Goal: Transaction & Acquisition: Purchase product/service

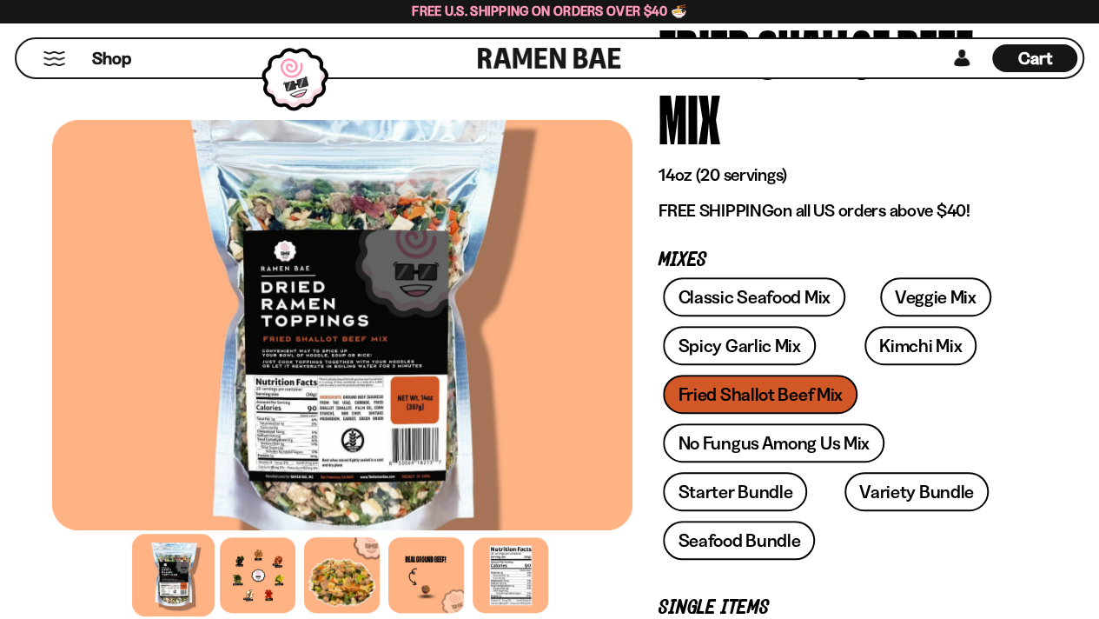
scroll to position [194, 0]
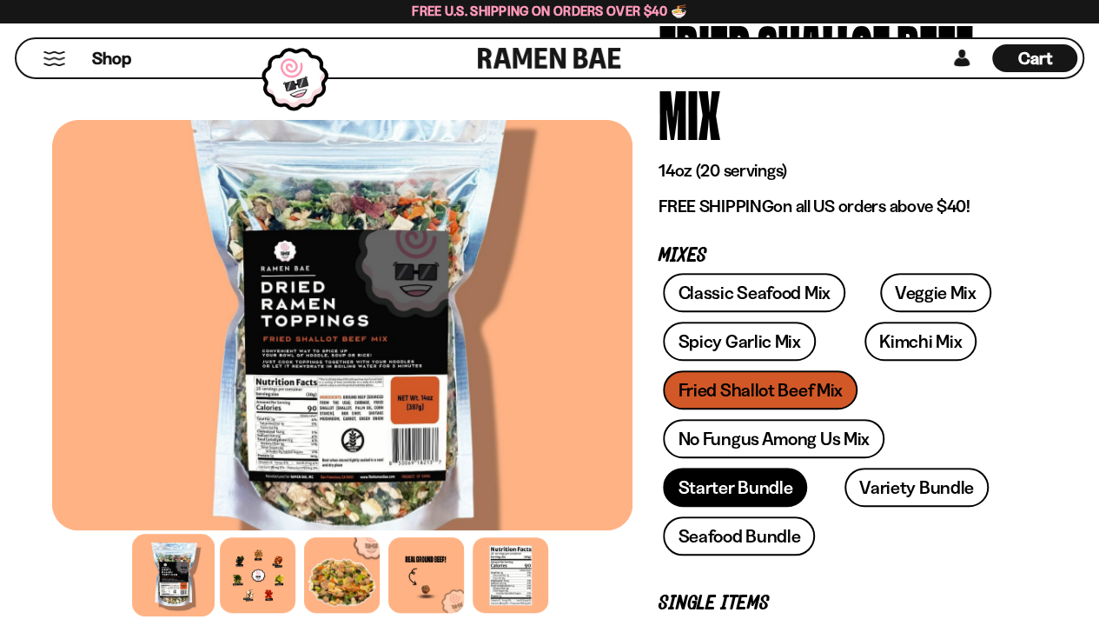
click at [726, 483] on link "Starter Bundle" at bounding box center [735, 486] width 144 height 39
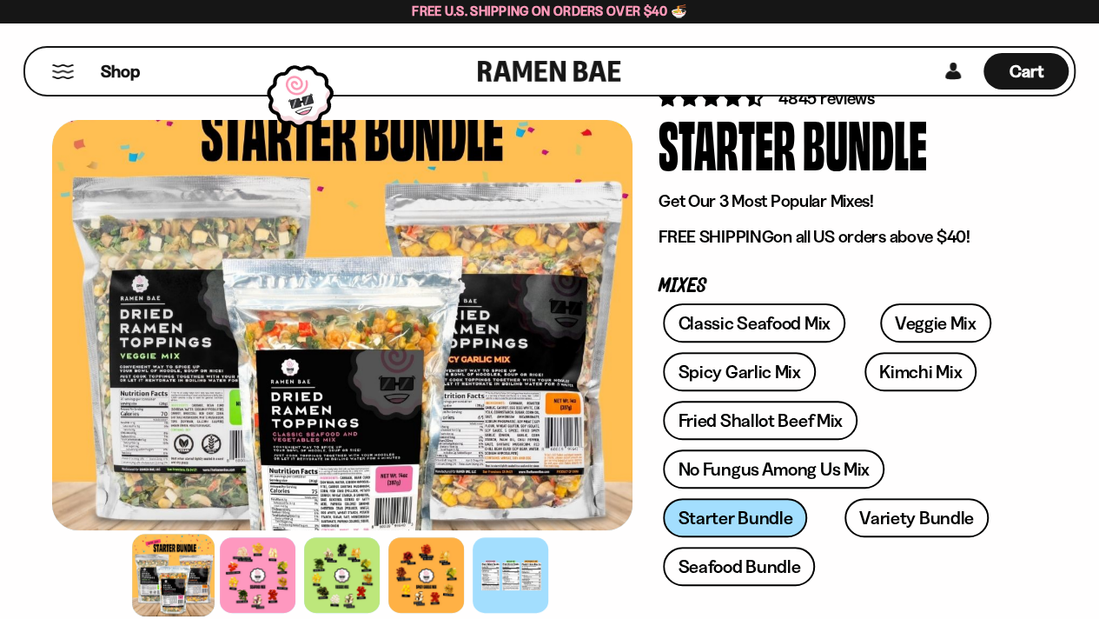
scroll to position [78, 0]
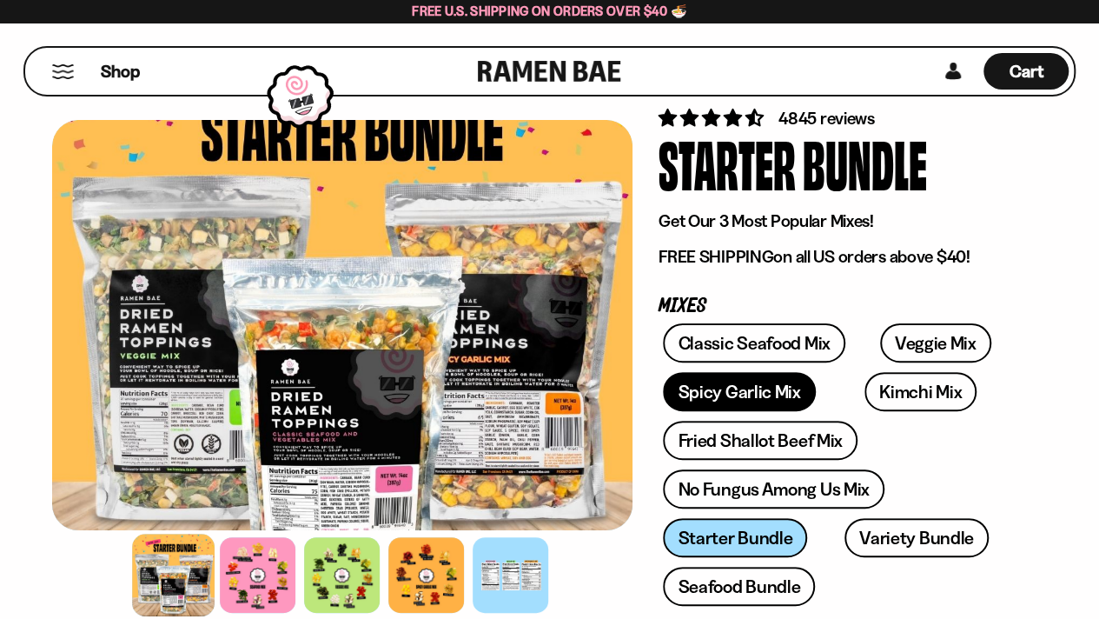
click at [749, 392] on link "Spicy Garlic Mix" at bounding box center [739, 391] width 152 height 39
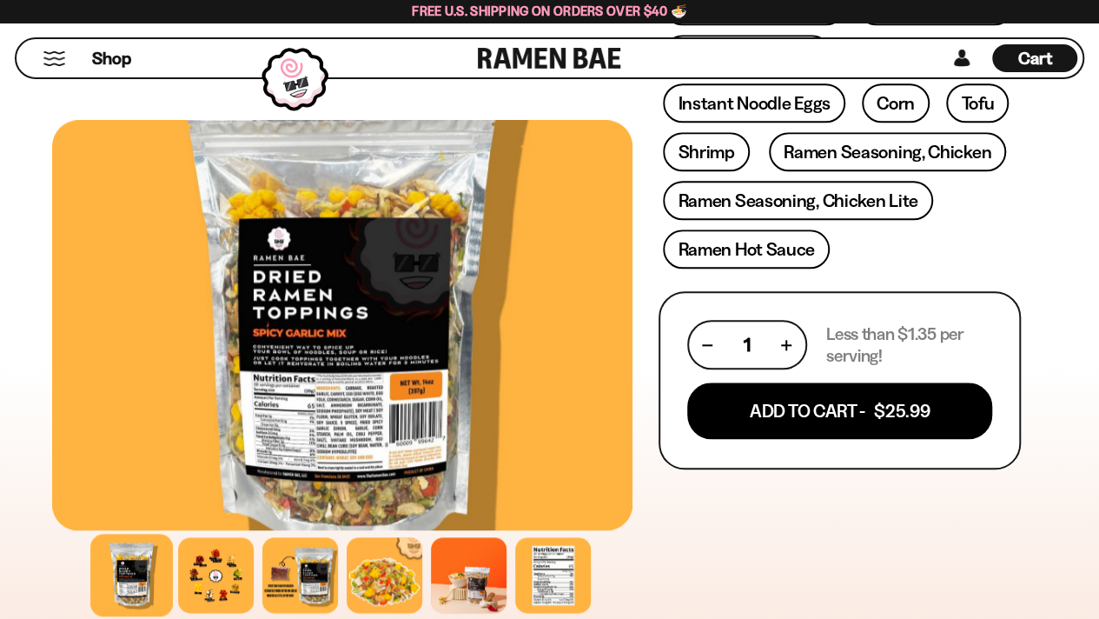
scroll to position [766, 0]
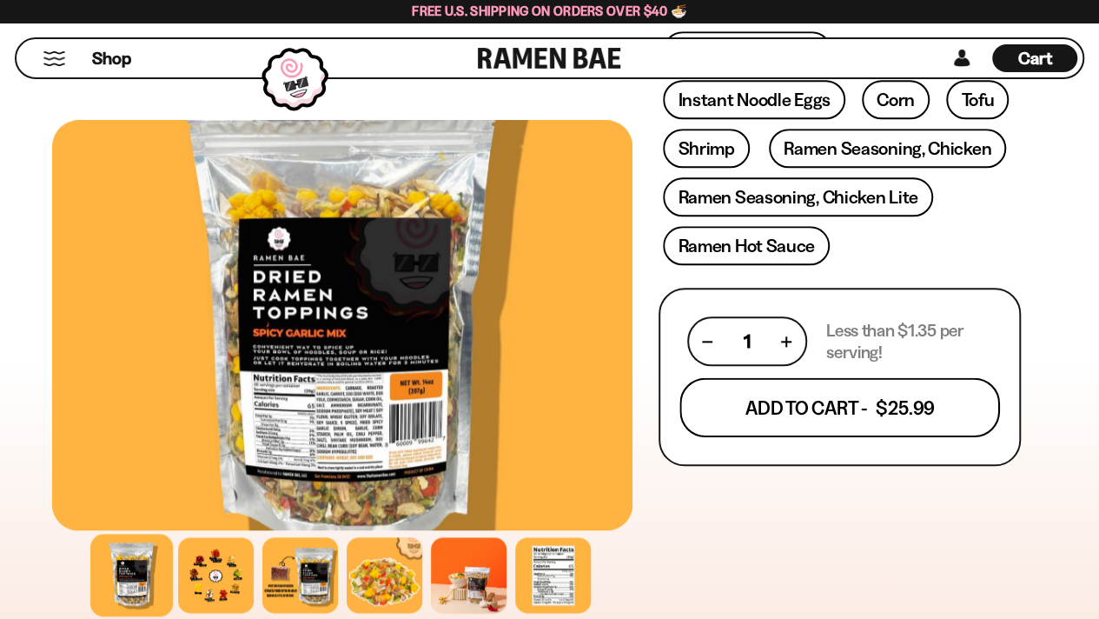
click at [790, 409] on button "Add To Cart - $25.99" at bounding box center [839, 407] width 321 height 59
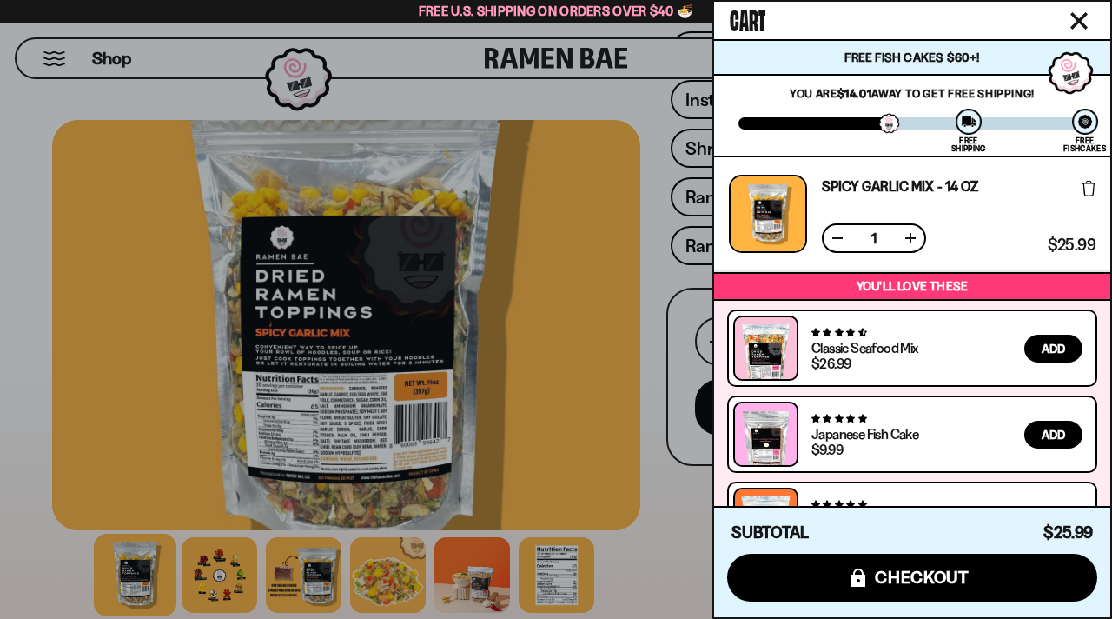
click at [650, 421] on div at bounding box center [556, 309] width 1112 height 619
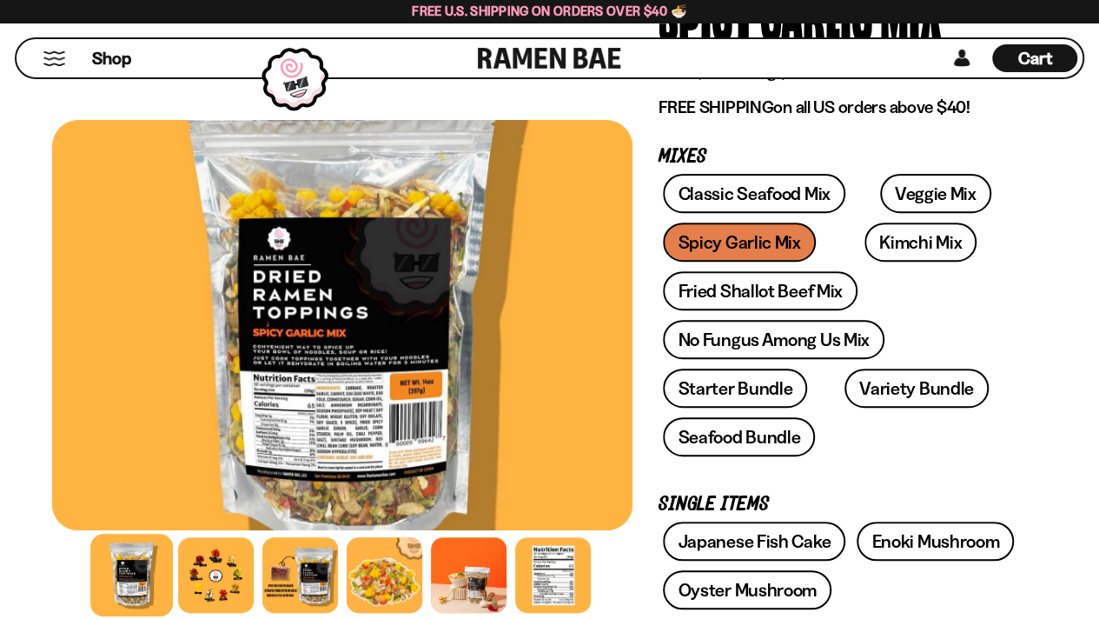
scroll to position [2, 0]
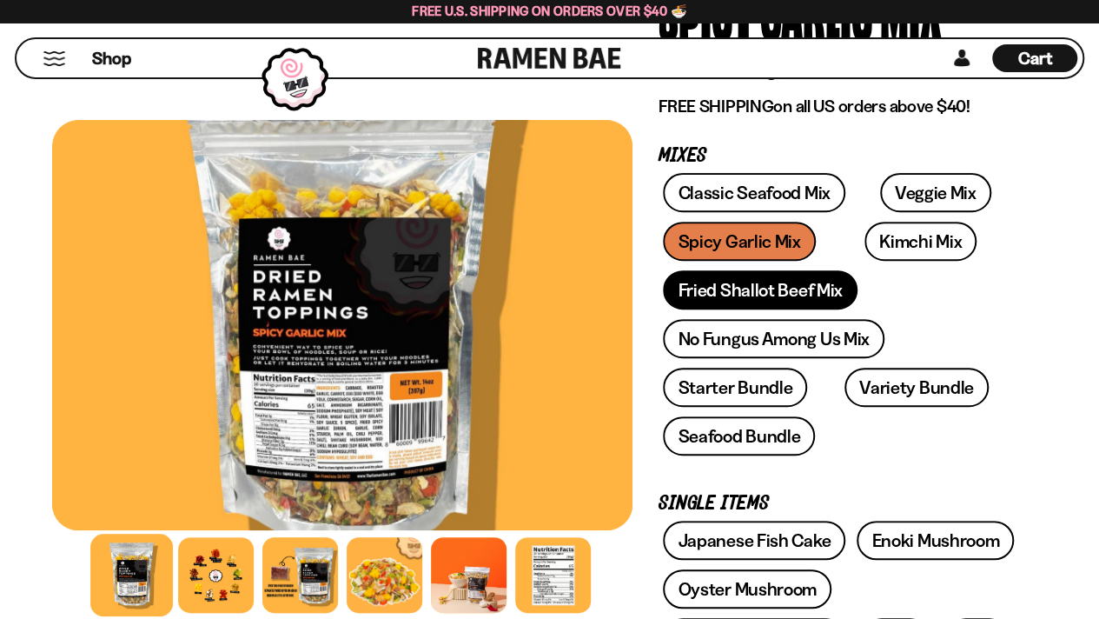
click at [780, 291] on link "Fried Shallot Beef Mix" at bounding box center [760, 289] width 194 height 39
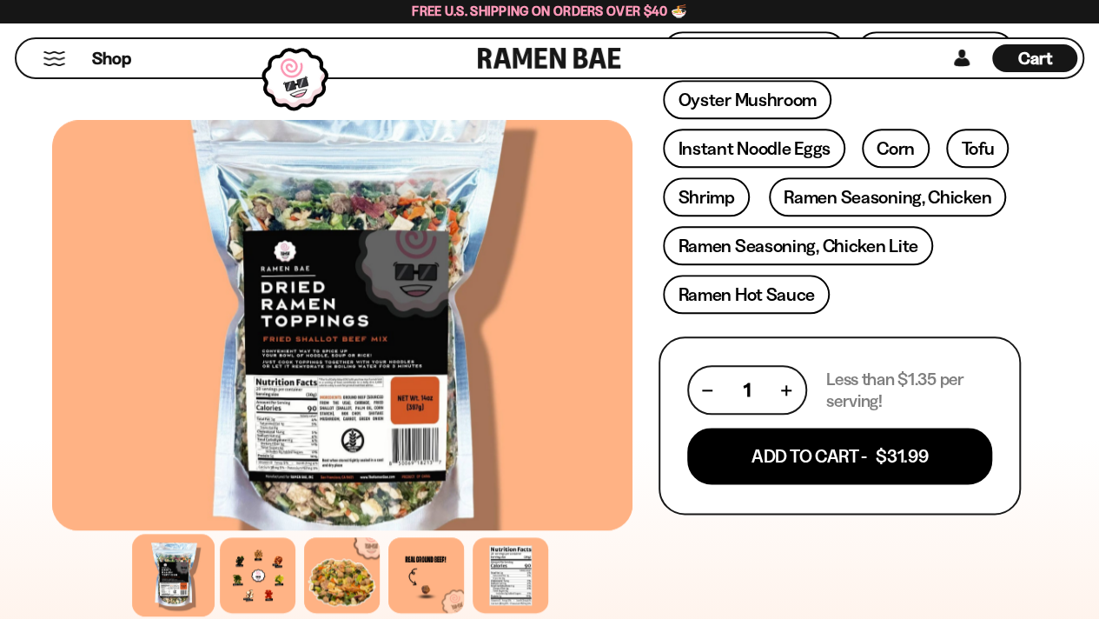
scroll to position [784, 0]
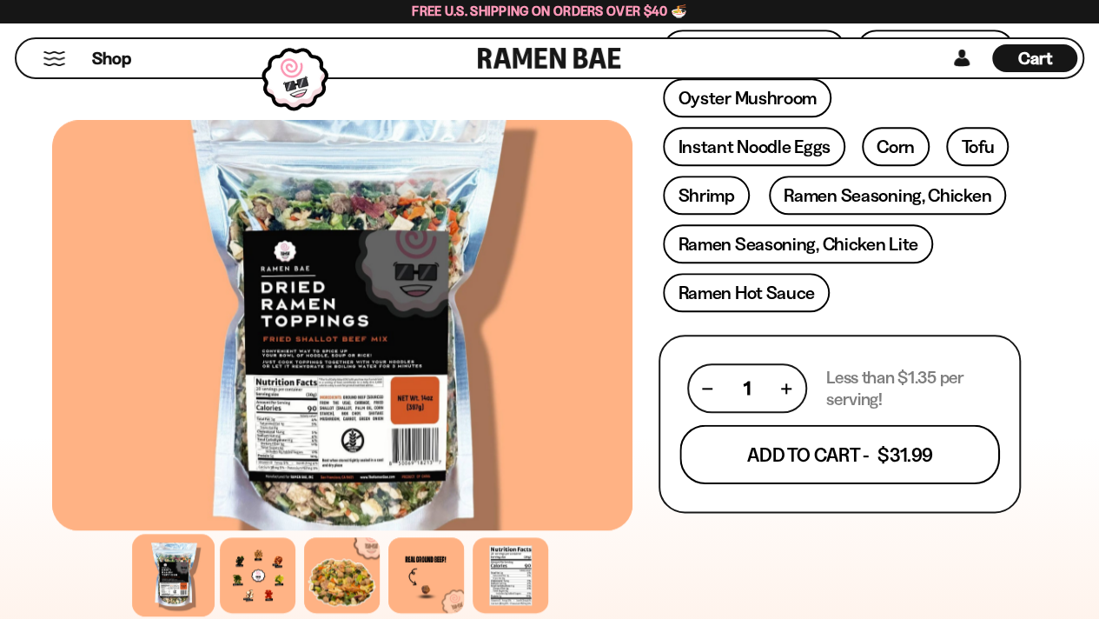
click at [806, 456] on button "Add To Cart - $31.99" at bounding box center [839, 454] width 321 height 59
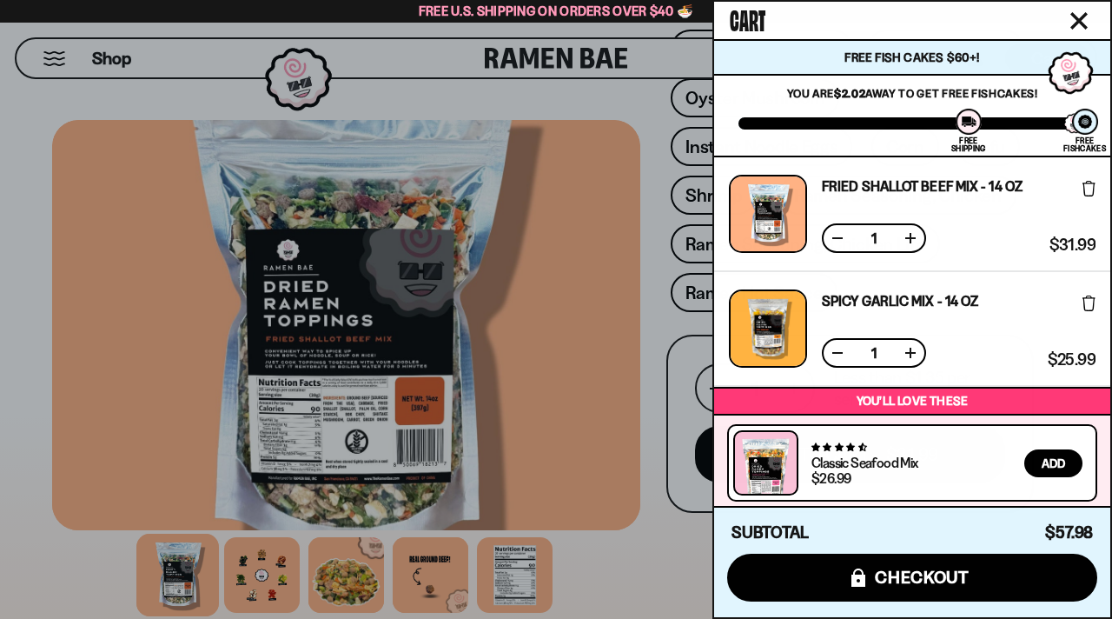
click at [665, 543] on div at bounding box center [556, 309] width 1112 height 619
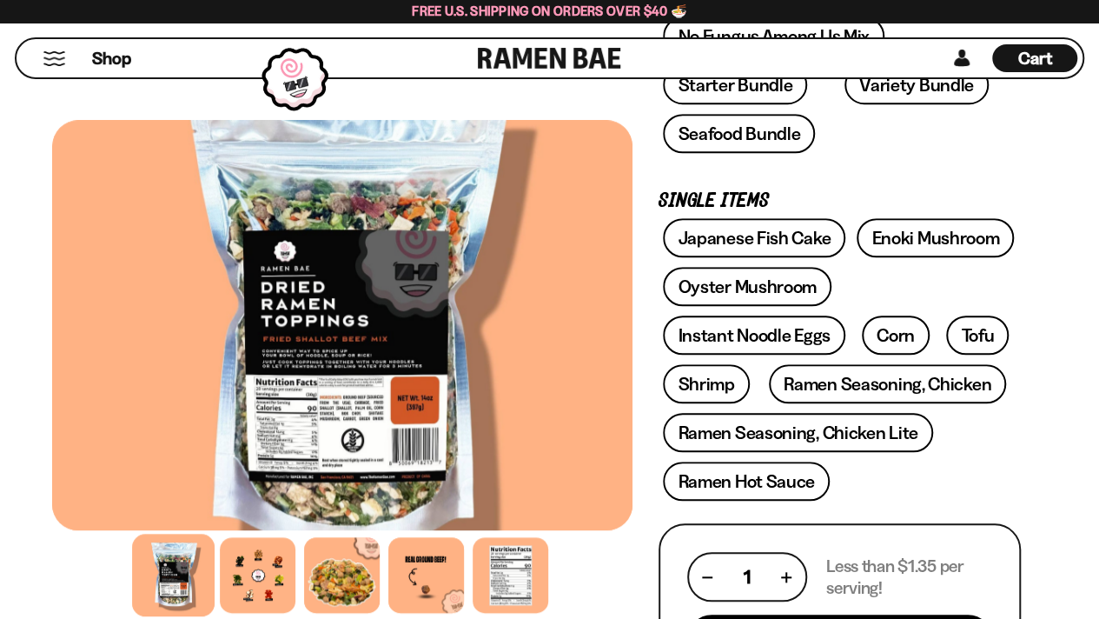
scroll to position [595, 0]
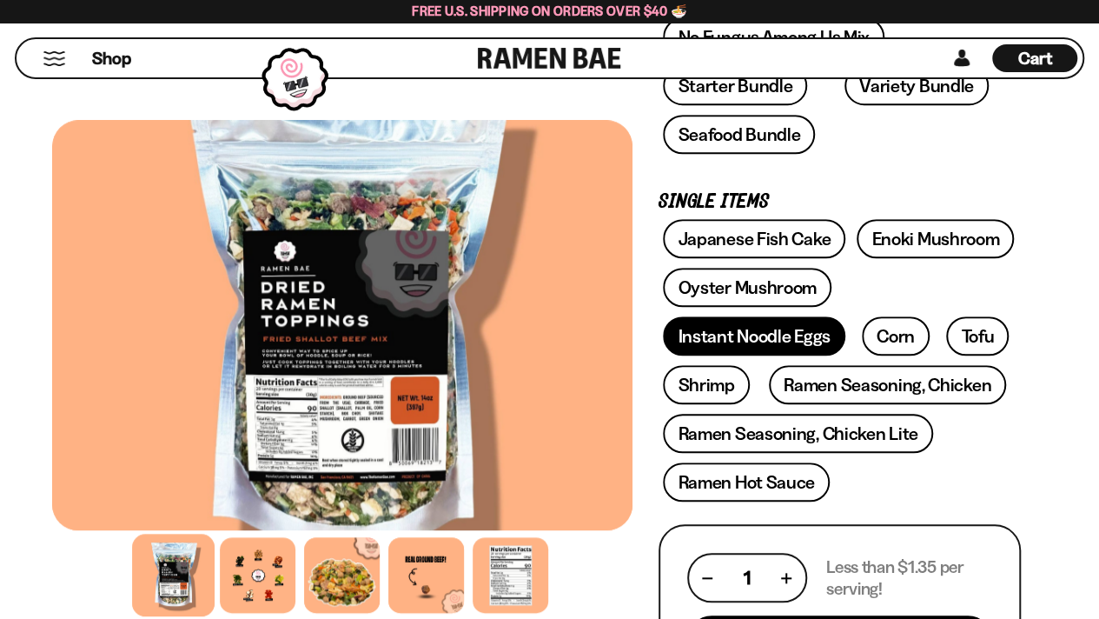
click at [759, 333] on link "Instant Noodle Eggs" at bounding box center [754, 335] width 182 height 39
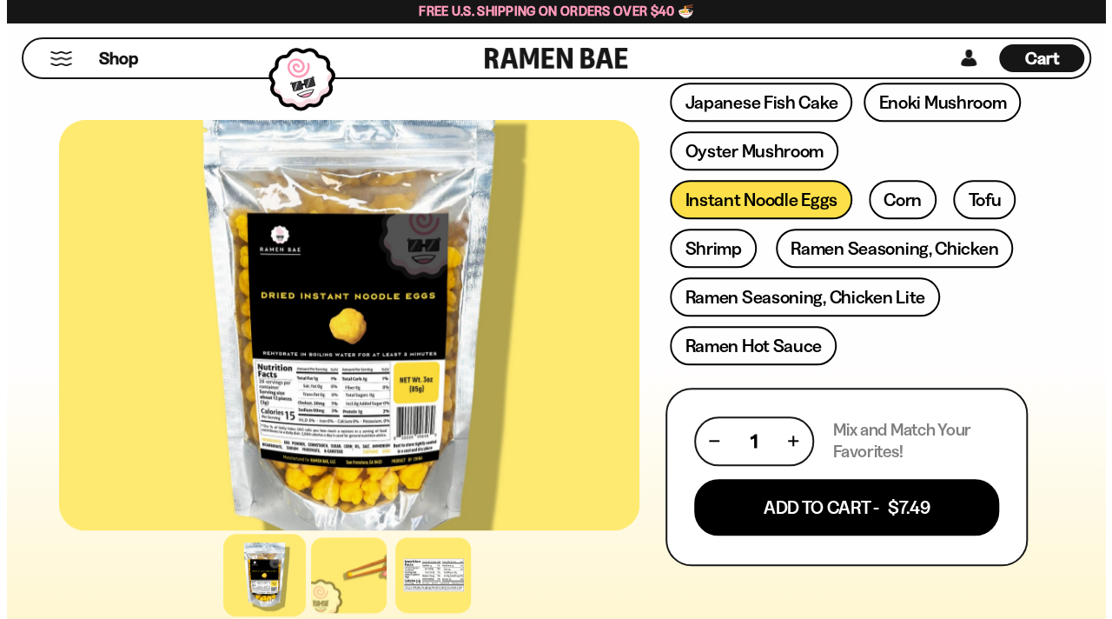
scroll to position [670, 0]
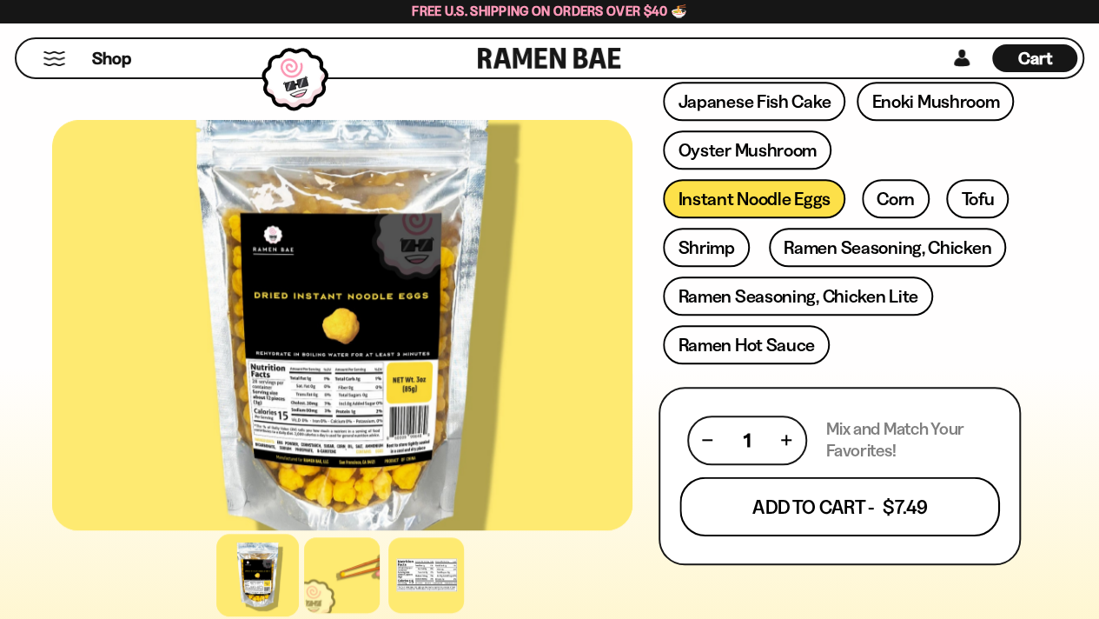
click at [796, 508] on button "Add To Cart - $7.49" at bounding box center [839, 505] width 321 height 59
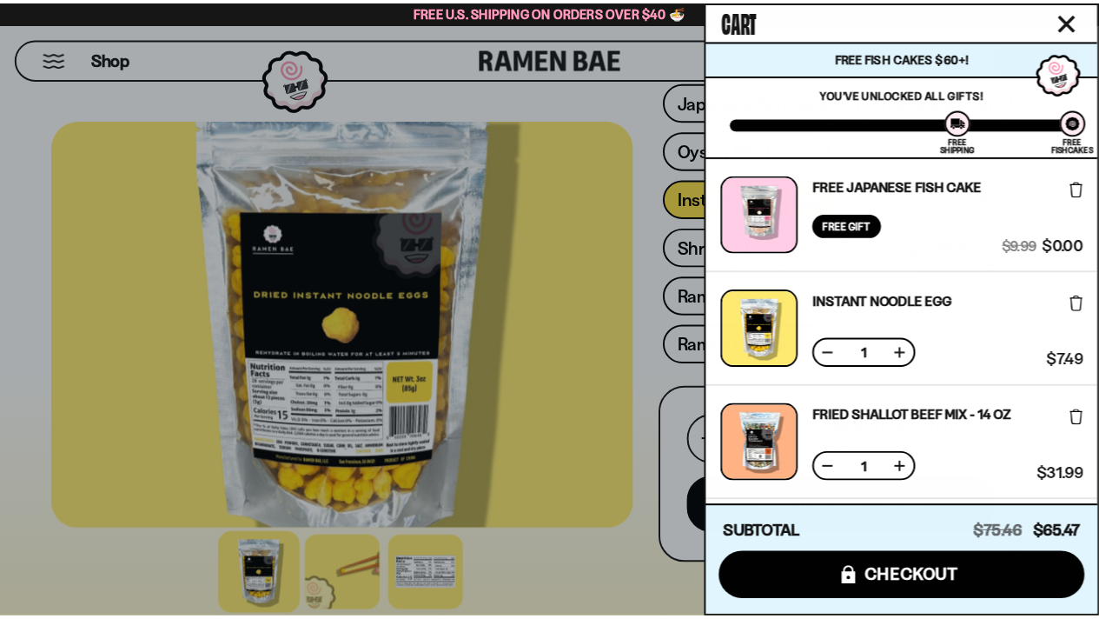
scroll to position [5, 0]
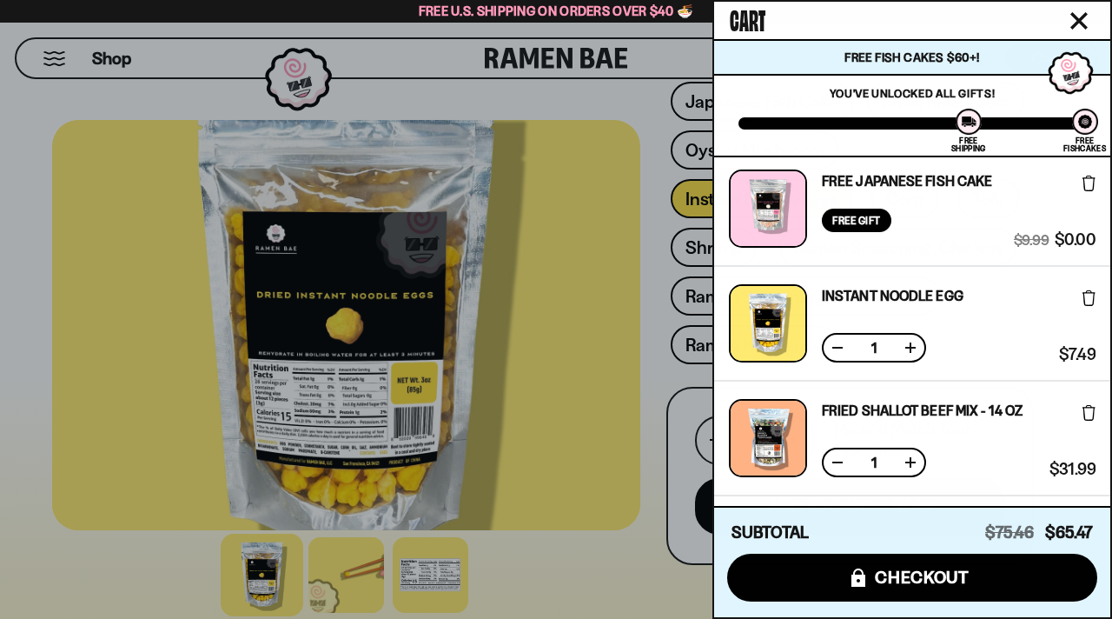
click at [639, 407] on div at bounding box center [556, 309] width 1112 height 619
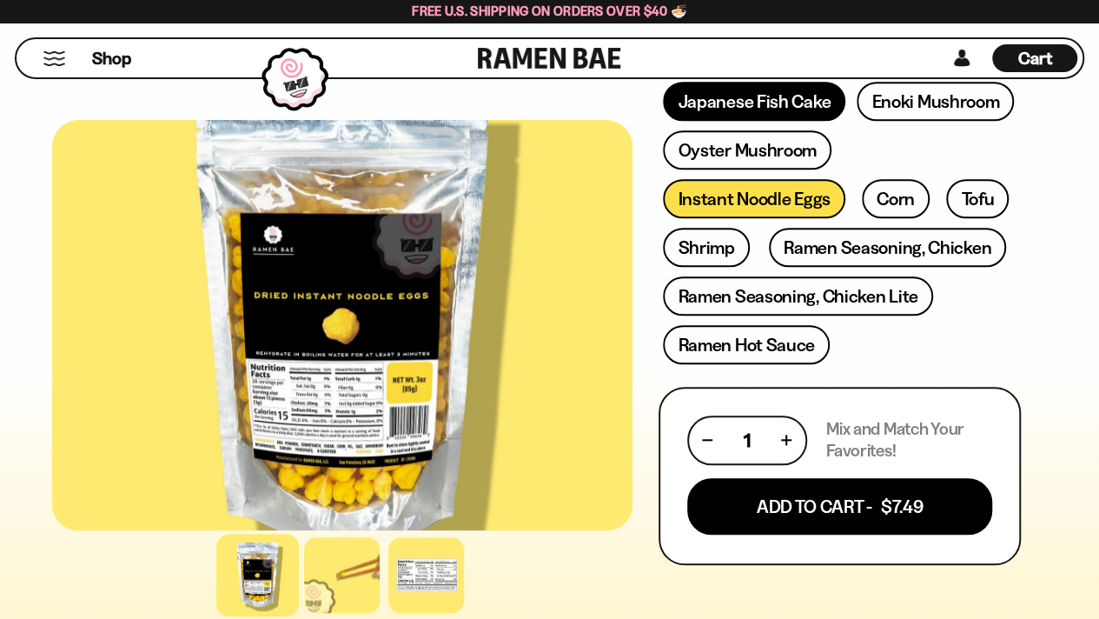
click at [749, 96] on link "Japanese Fish Cake" at bounding box center [754, 101] width 182 height 39
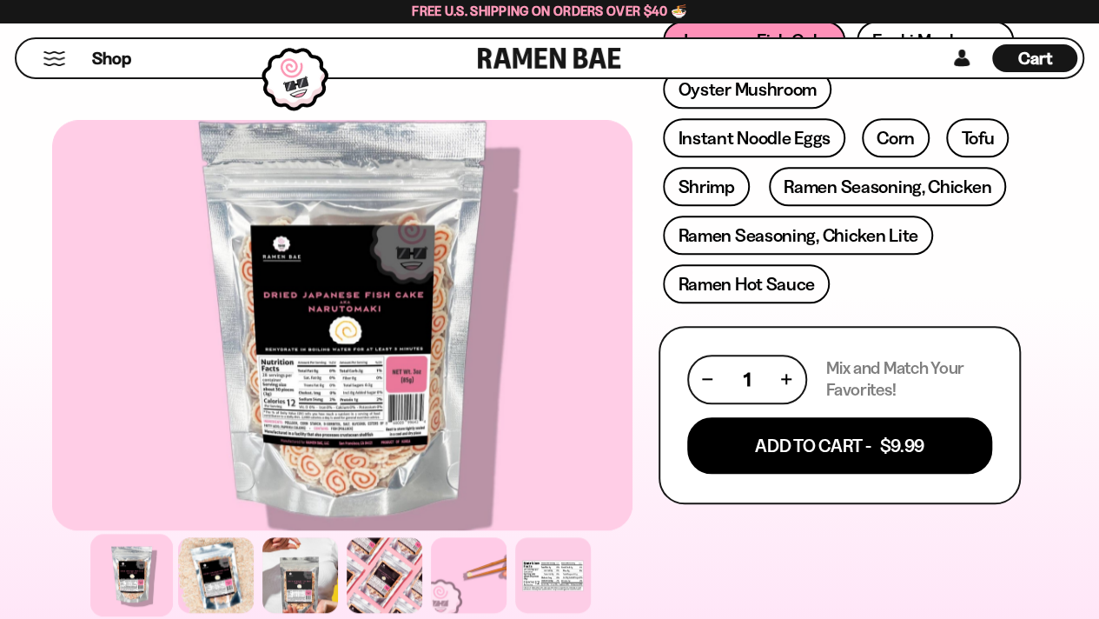
scroll to position [731, 0]
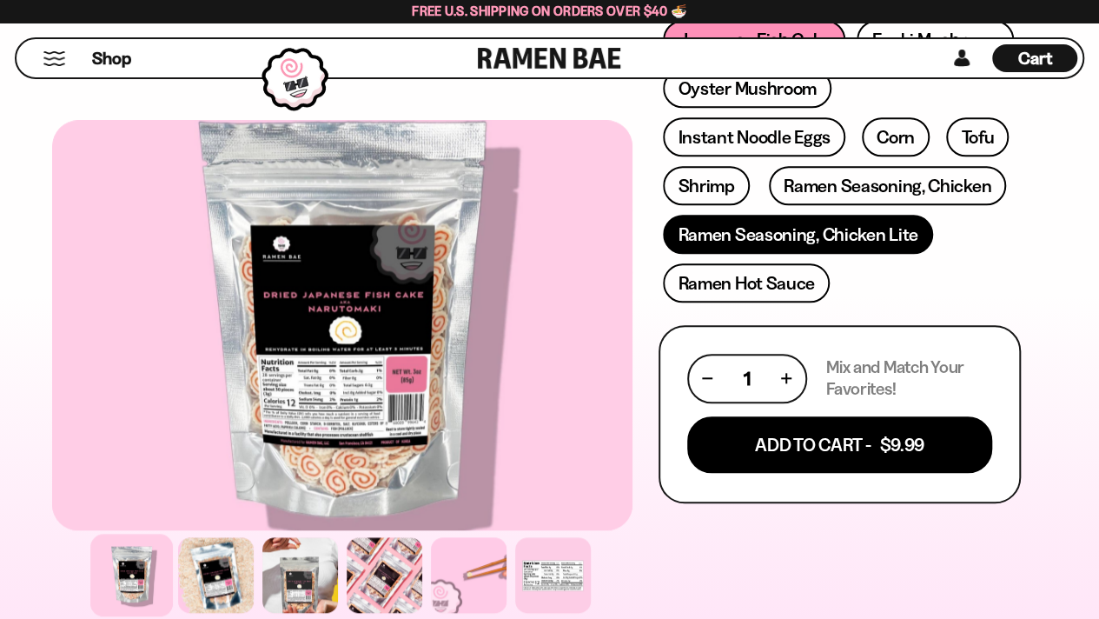
click at [763, 234] on link "Ramen Seasoning, Chicken Lite" at bounding box center [797, 234] width 269 height 39
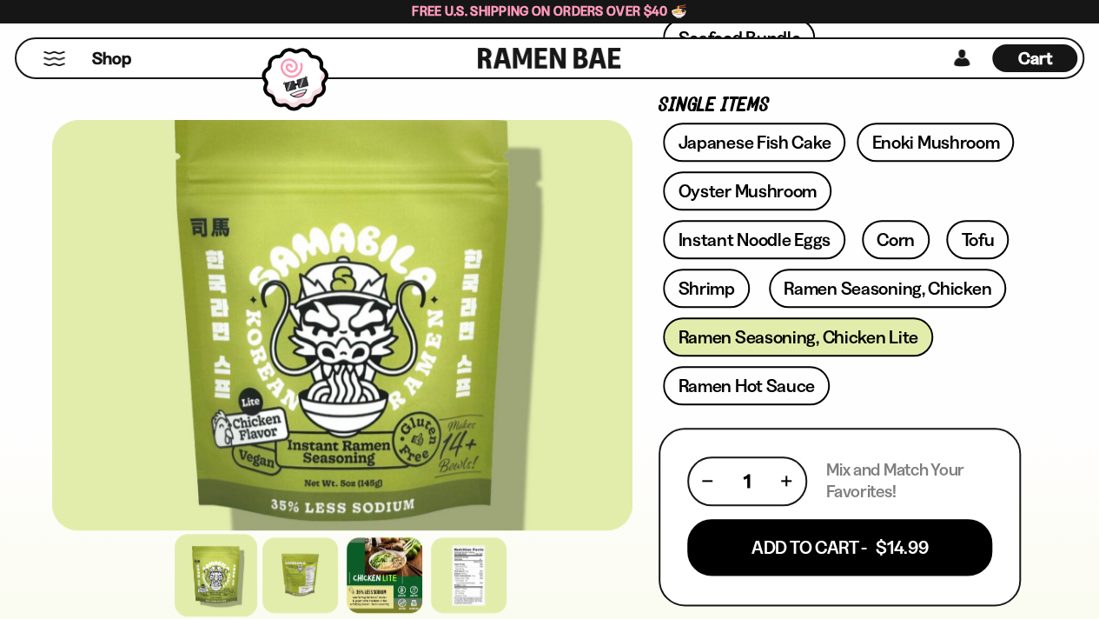
scroll to position [695, 0]
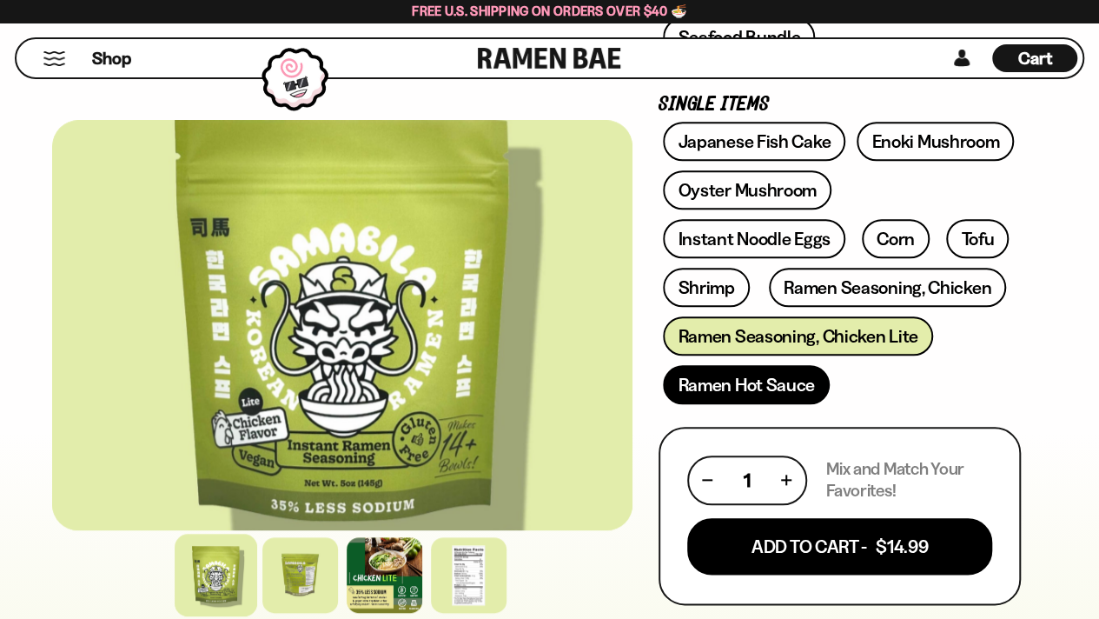
click at [743, 387] on link "Ramen Hot Sauce" at bounding box center [746, 384] width 167 height 39
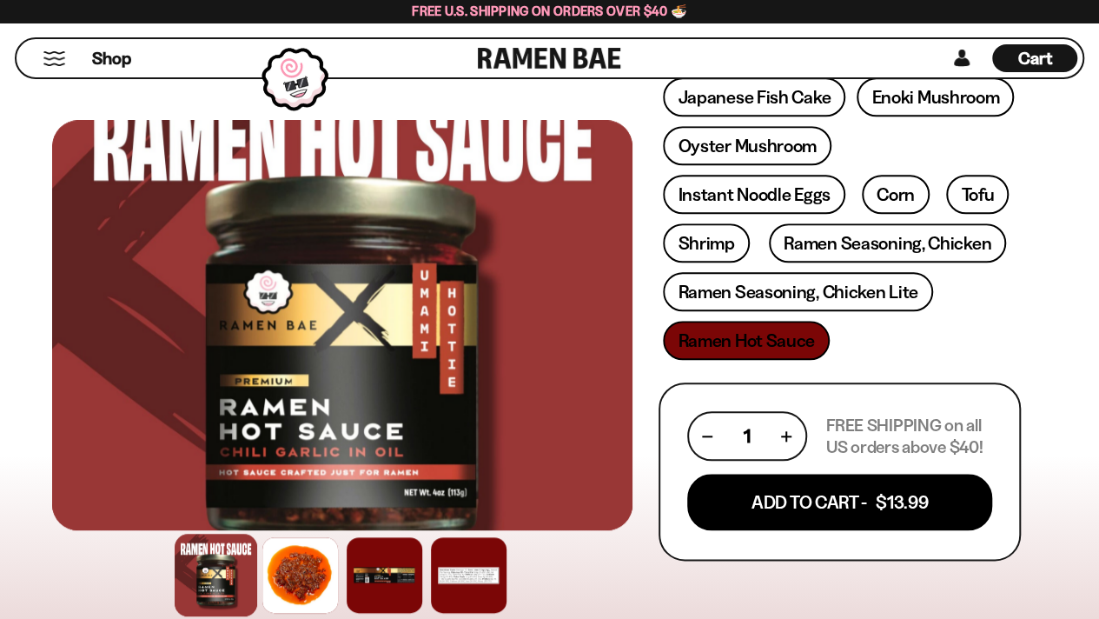
scroll to position [698, 0]
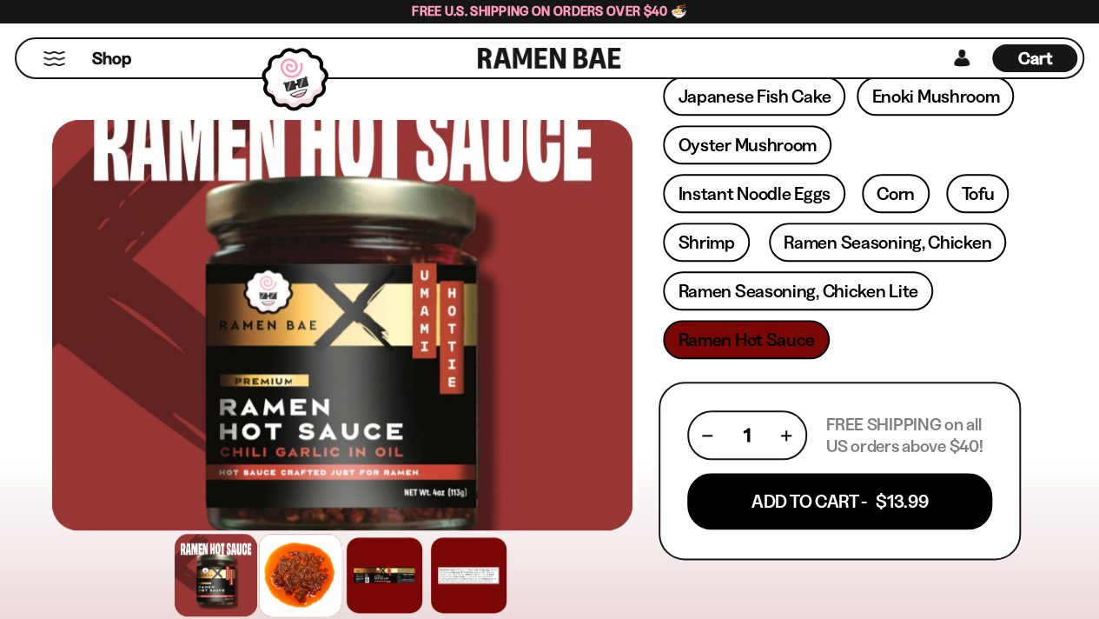
click at [308, 568] on div at bounding box center [300, 574] width 83 height 83
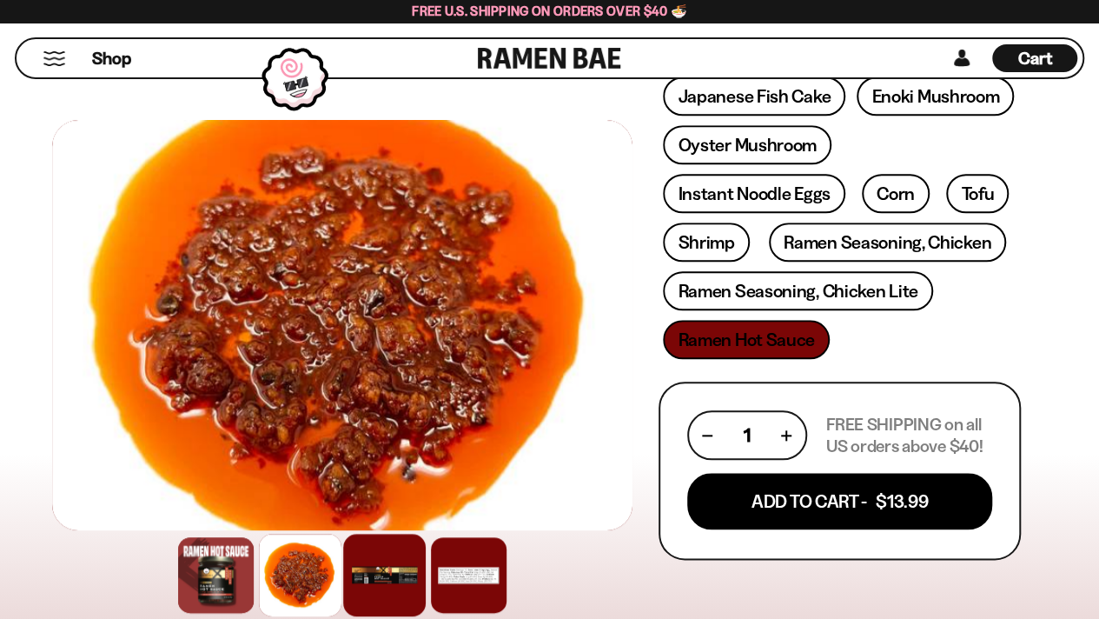
click at [390, 572] on div at bounding box center [384, 574] width 83 height 83
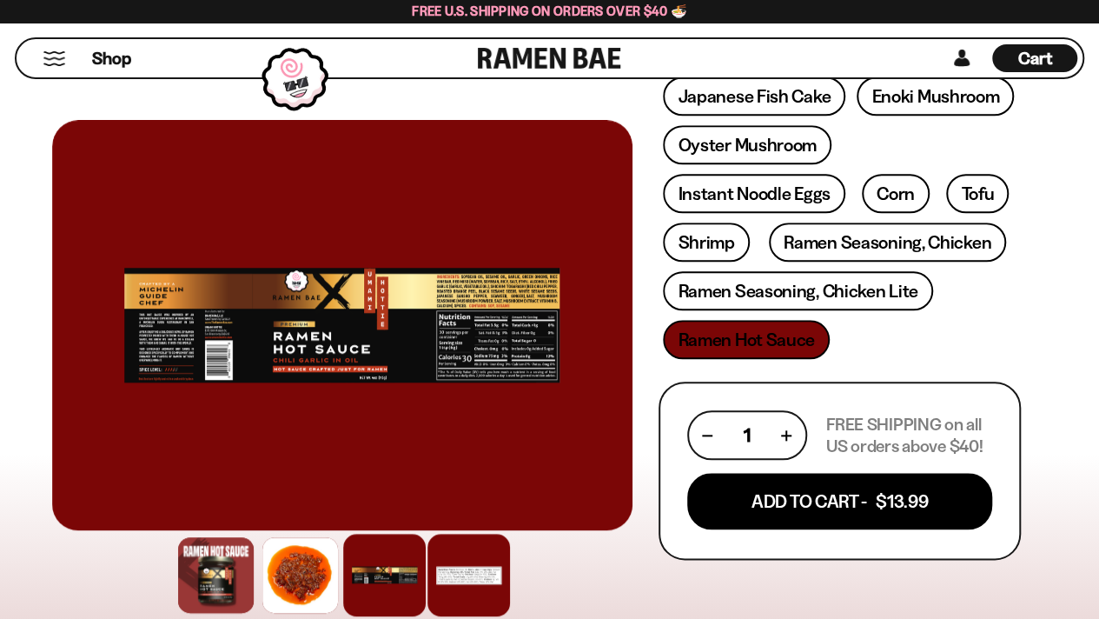
click at [460, 575] on div at bounding box center [468, 574] width 83 height 83
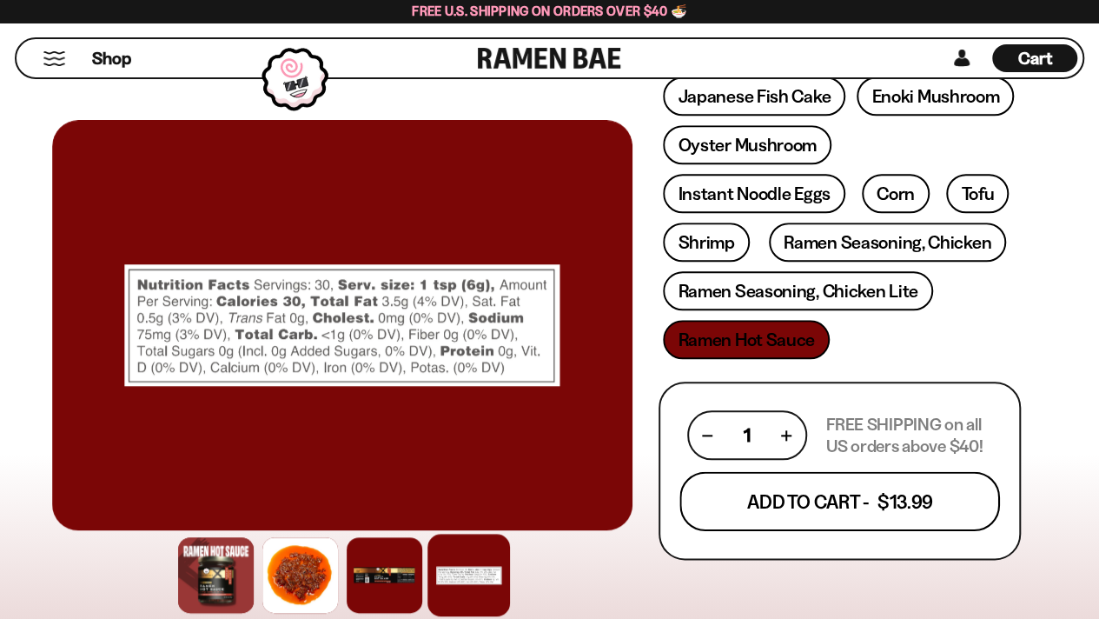
click at [768, 501] on button "Add To Cart - $13.99" at bounding box center [839, 501] width 321 height 59
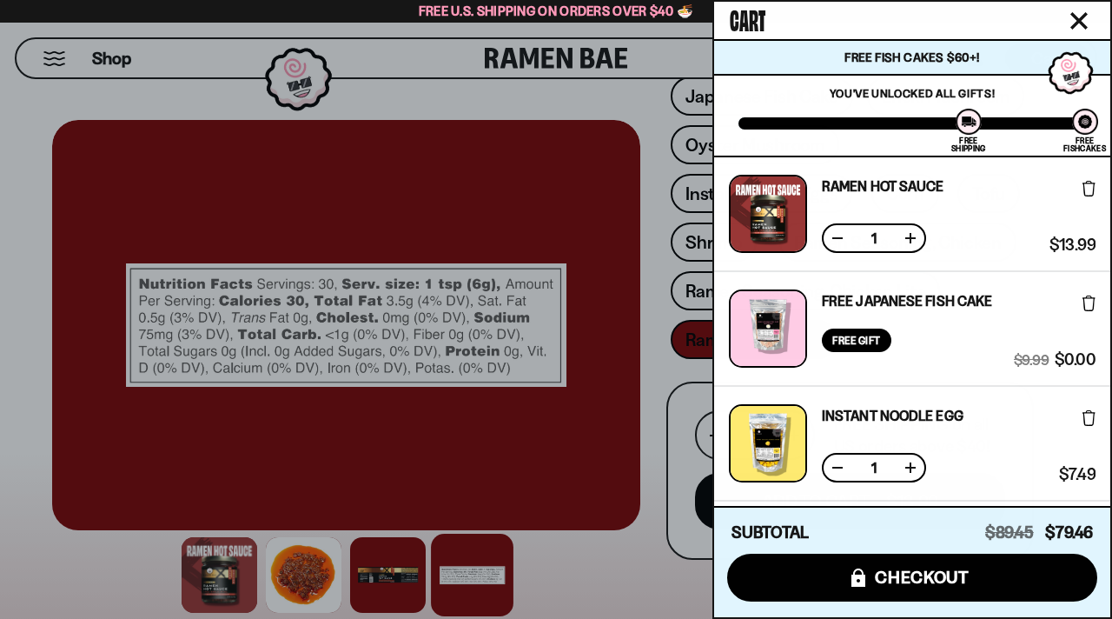
click at [654, 507] on div at bounding box center [556, 309] width 1112 height 619
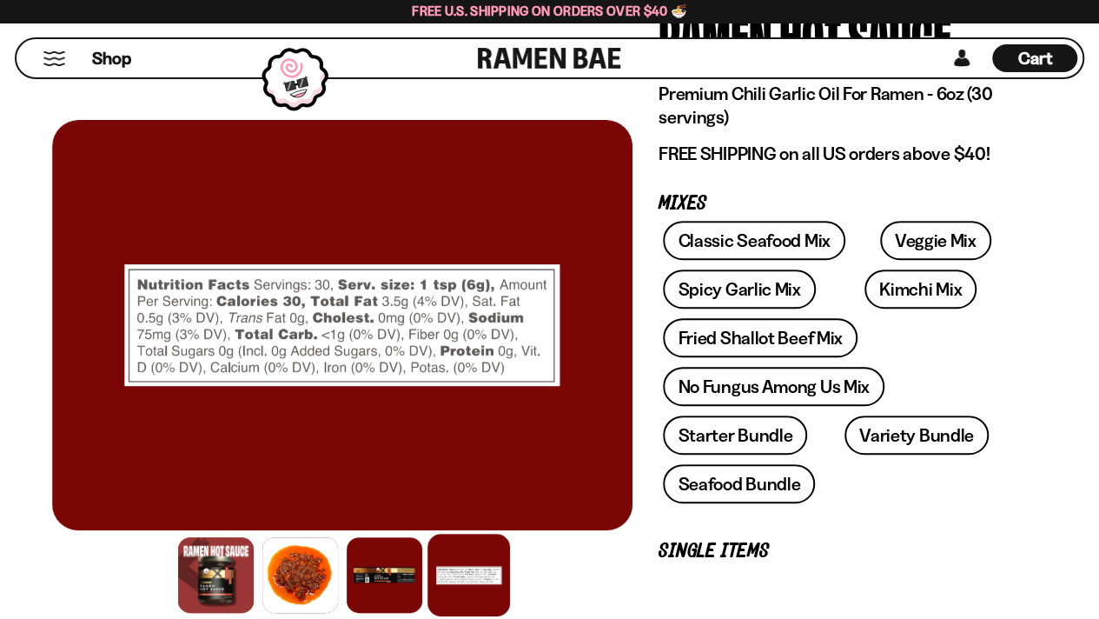
scroll to position [214, 0]
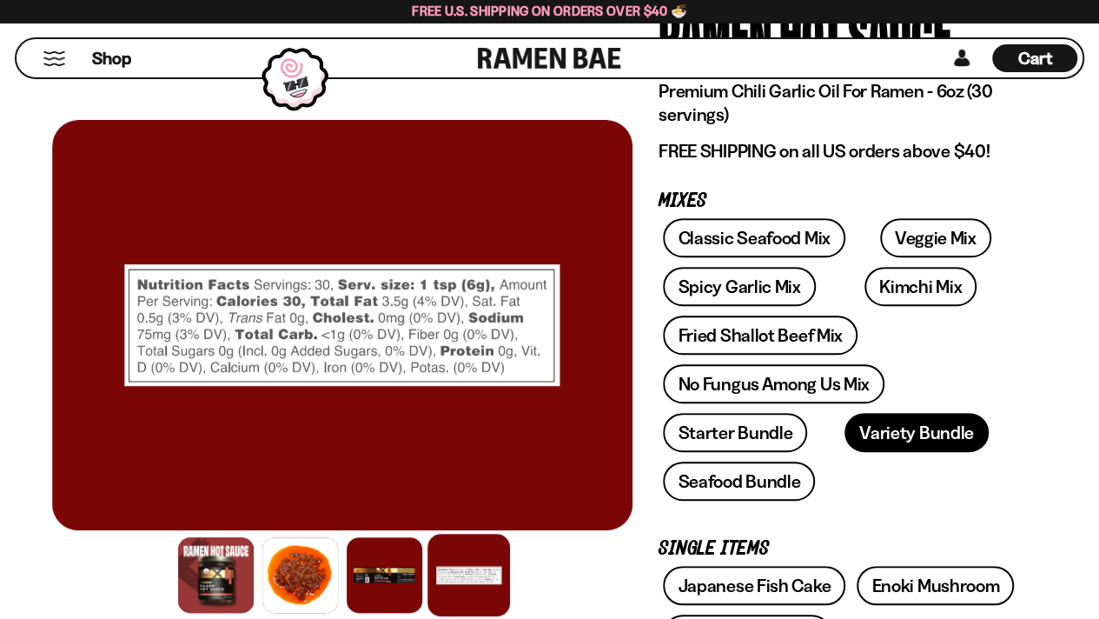
click at [876, 440] on link "Variety Bundle" at bounding box center [916, 432] width 144 height 39
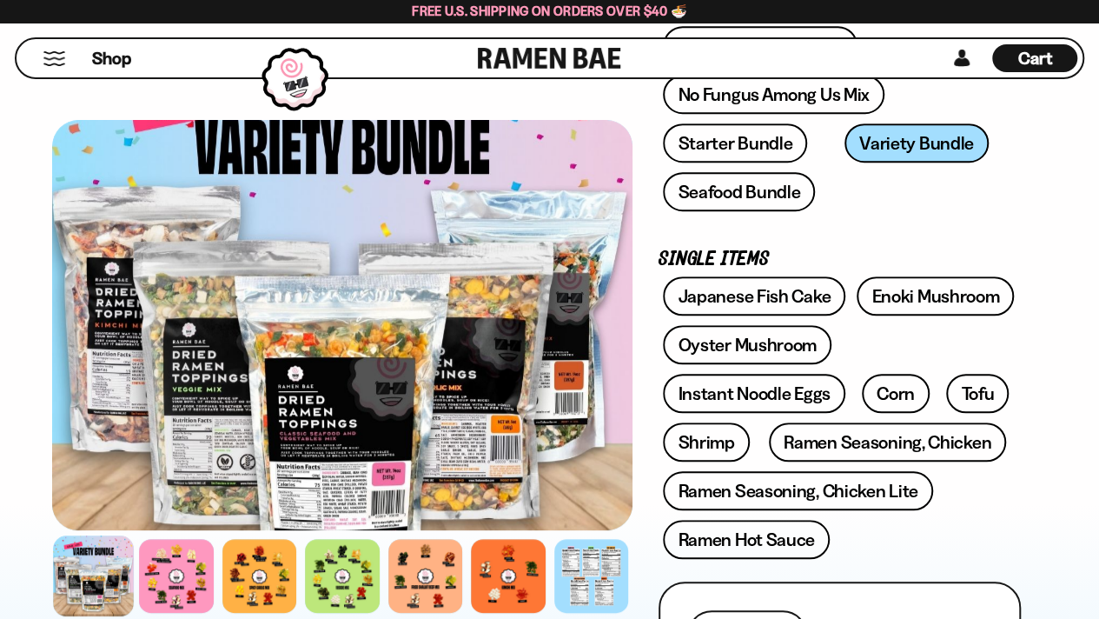
scroll to position [468, 0]
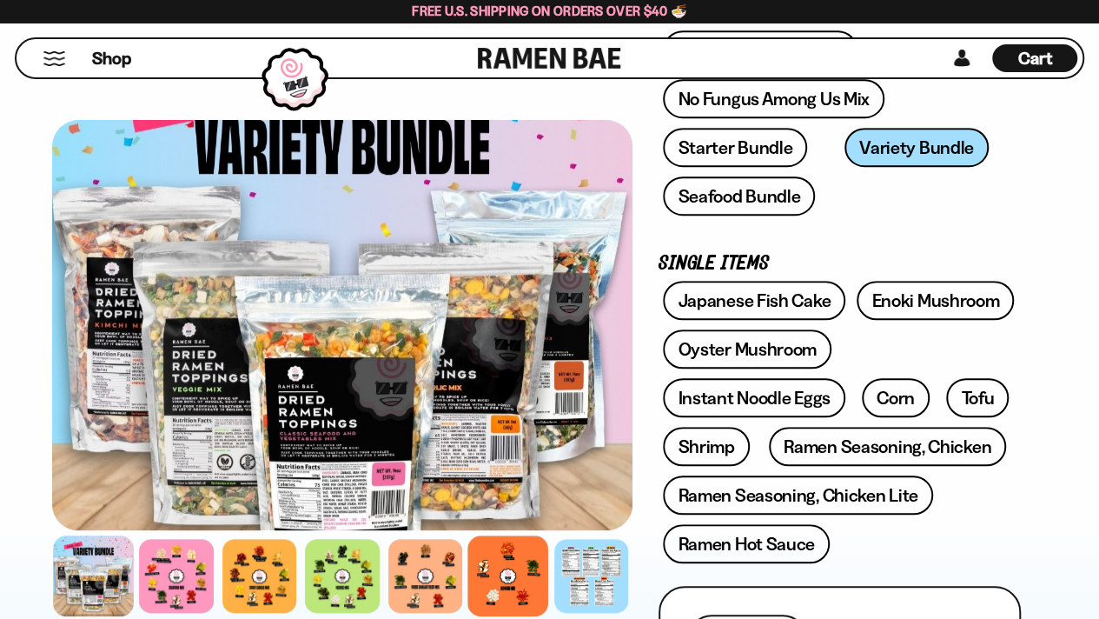
click at [509, 571] on div at bounding box center [507, 575] width 81 height 81
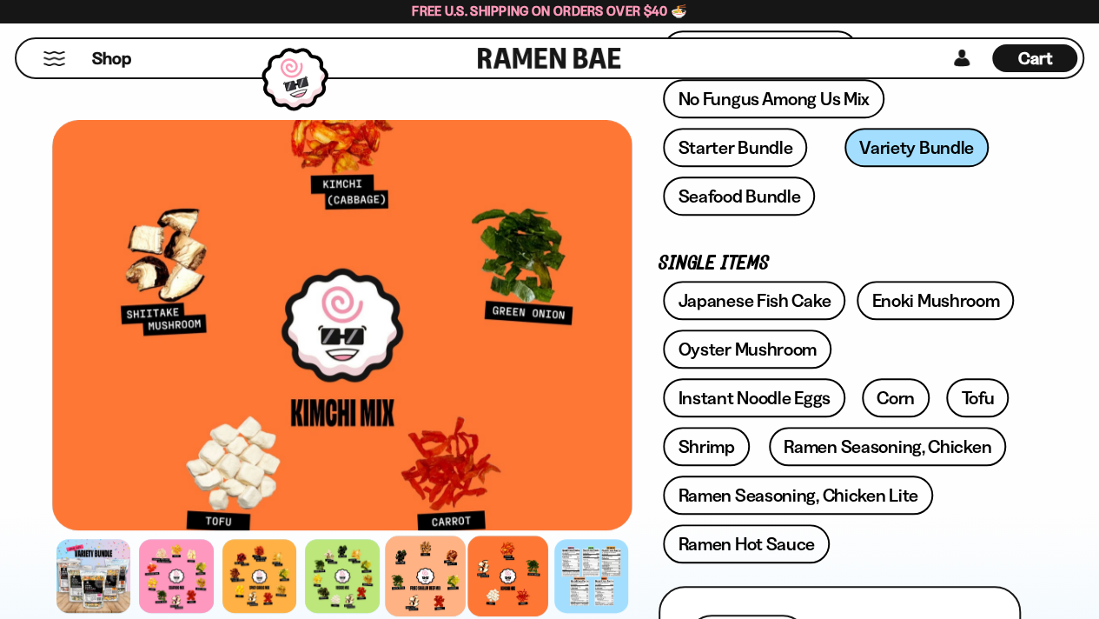
click at [427, 574] on div at bounding box center [425, 575] width 81 height 81
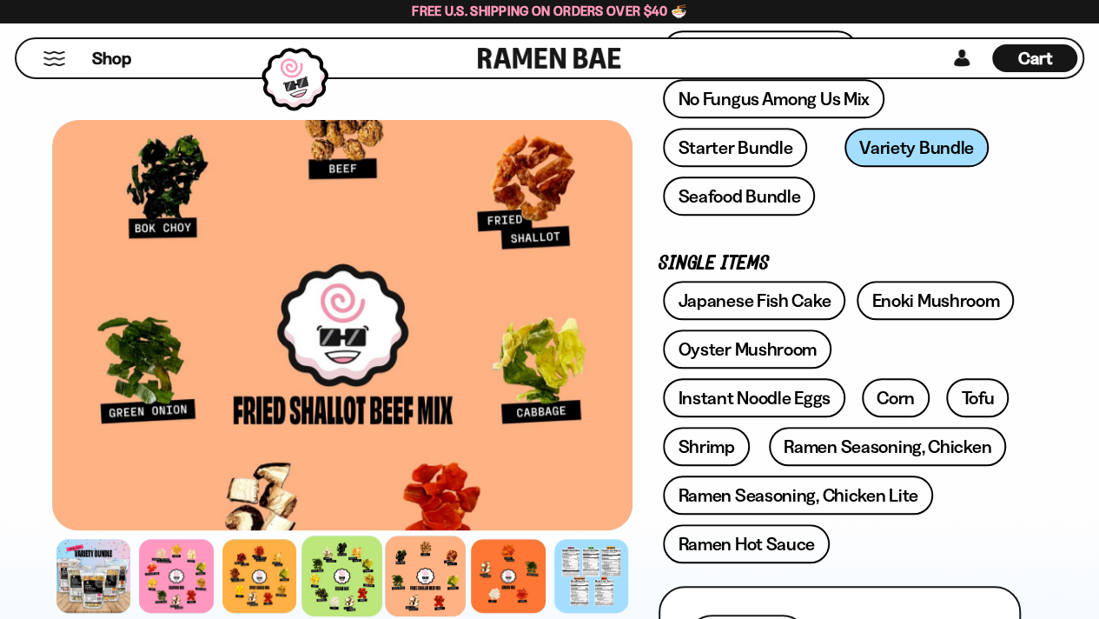
click at [335, 579] on div at bounding box center [341, 575] width 81 height 81
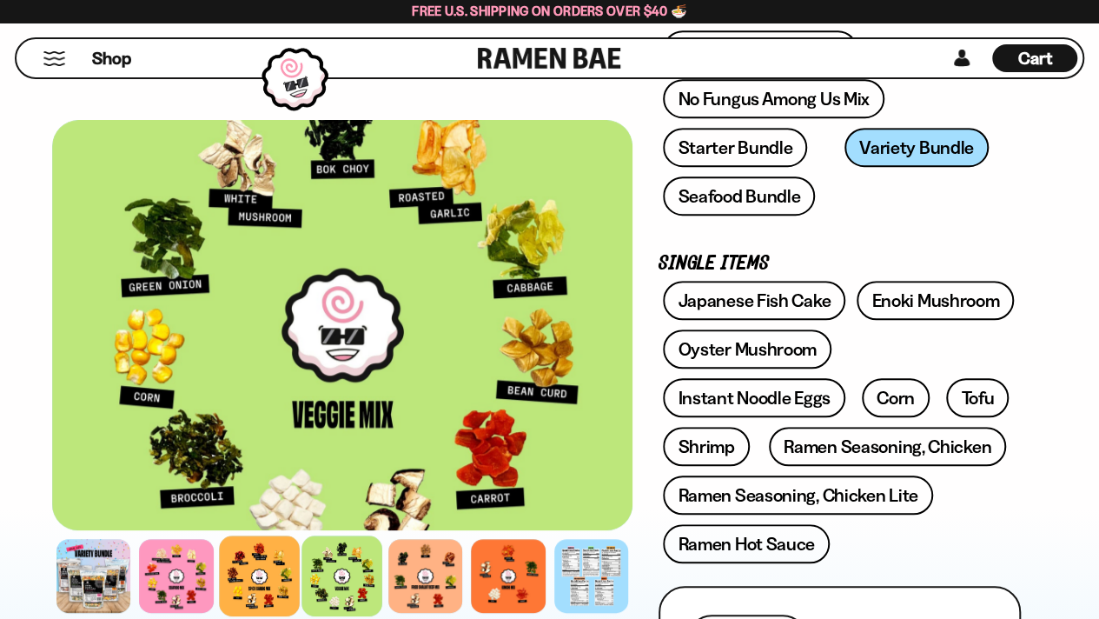
click at [255, 572] on div at bounding box center [259, 575] width 81 height 81
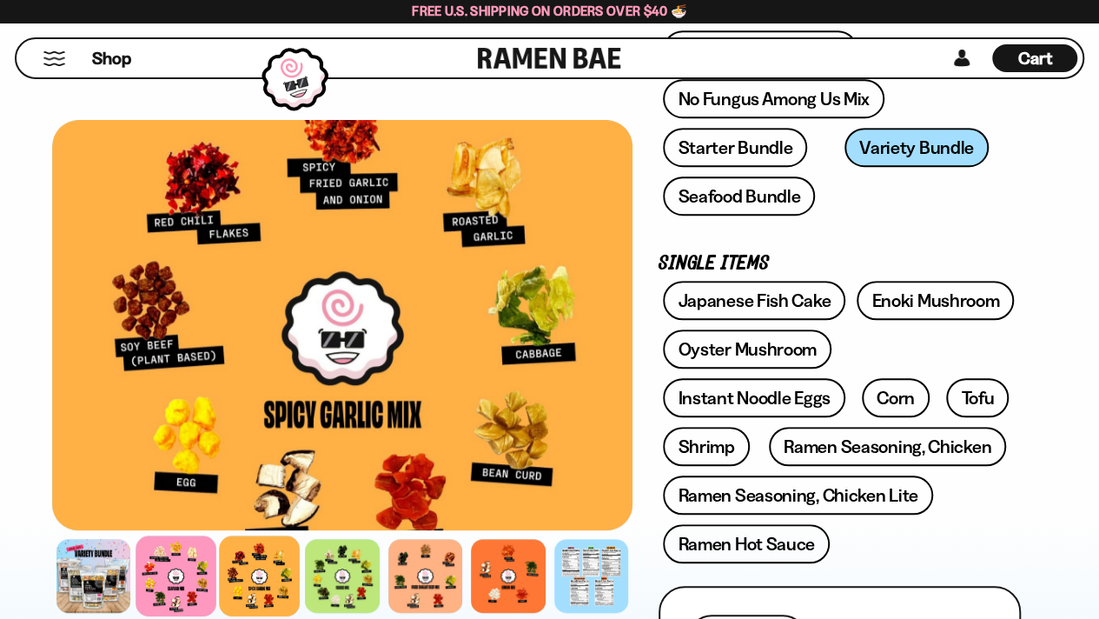
click at [178, 571] on div at bounding box center [176, 575] width 81 height 81
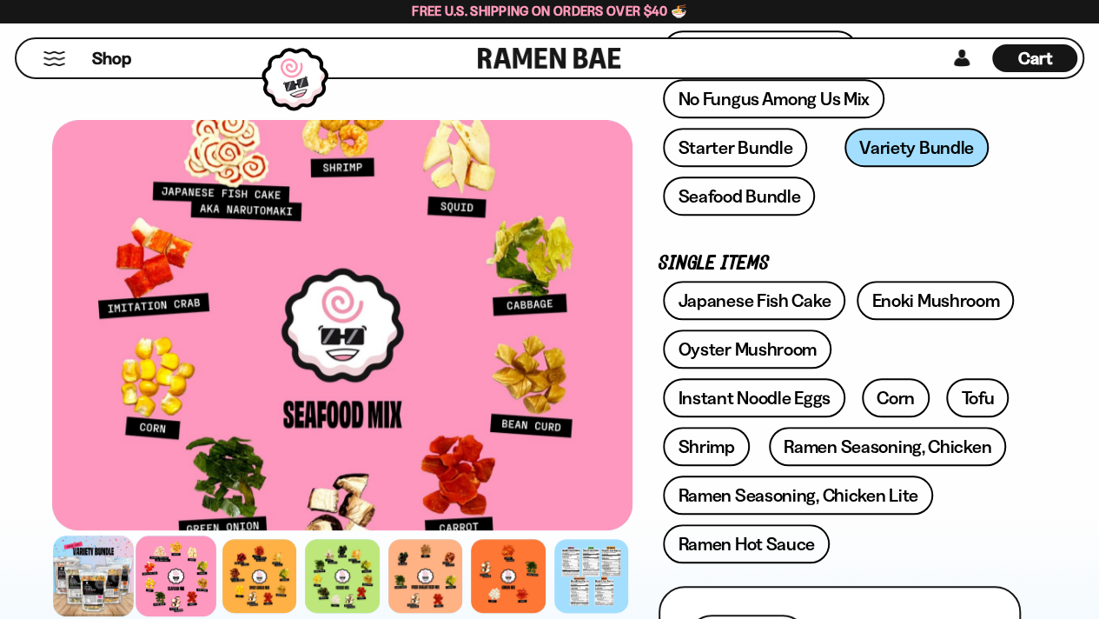
click at [95, 559] on div at bounding box center [93, 575] width 81 height 81
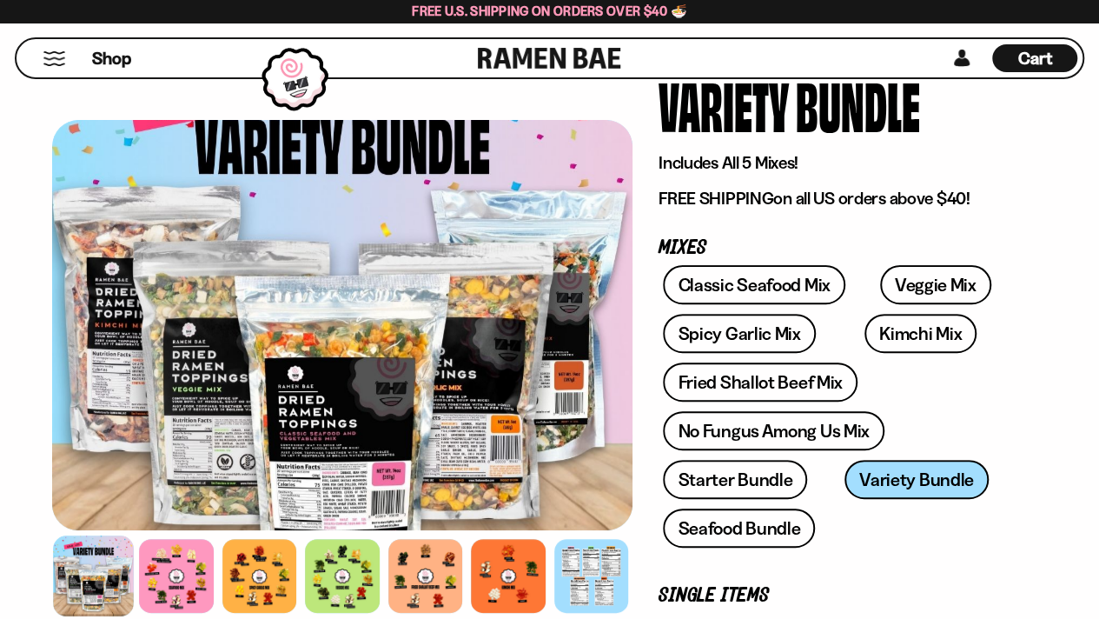
scroll to position [136, 0]
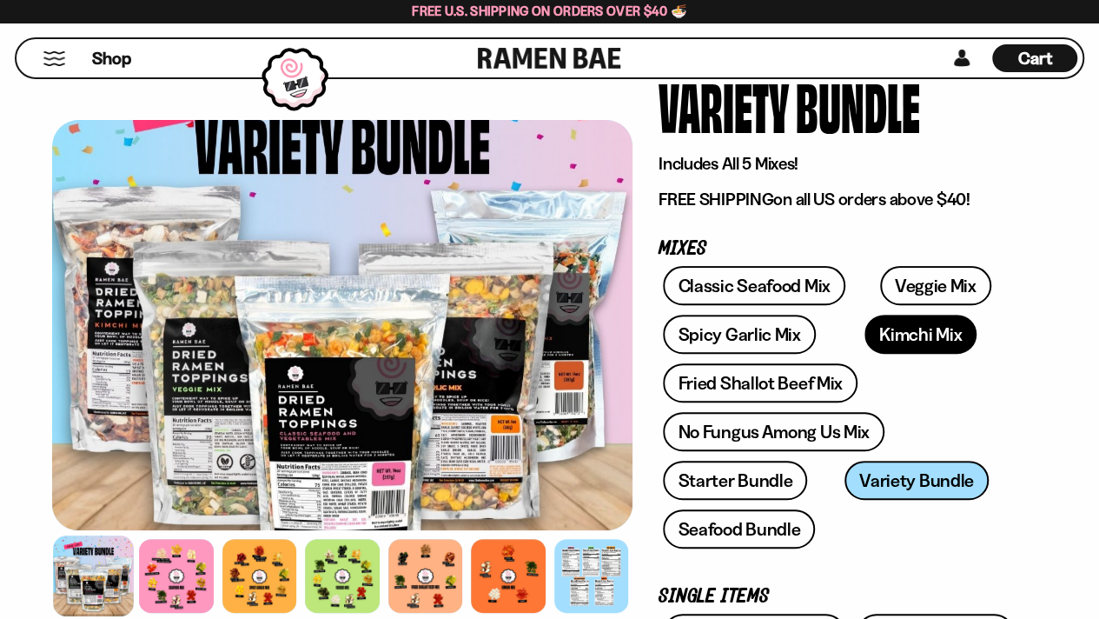
click at [864, 337] on link "Kimchi Mix" at bounding box center [920, 333] width 112 height 39
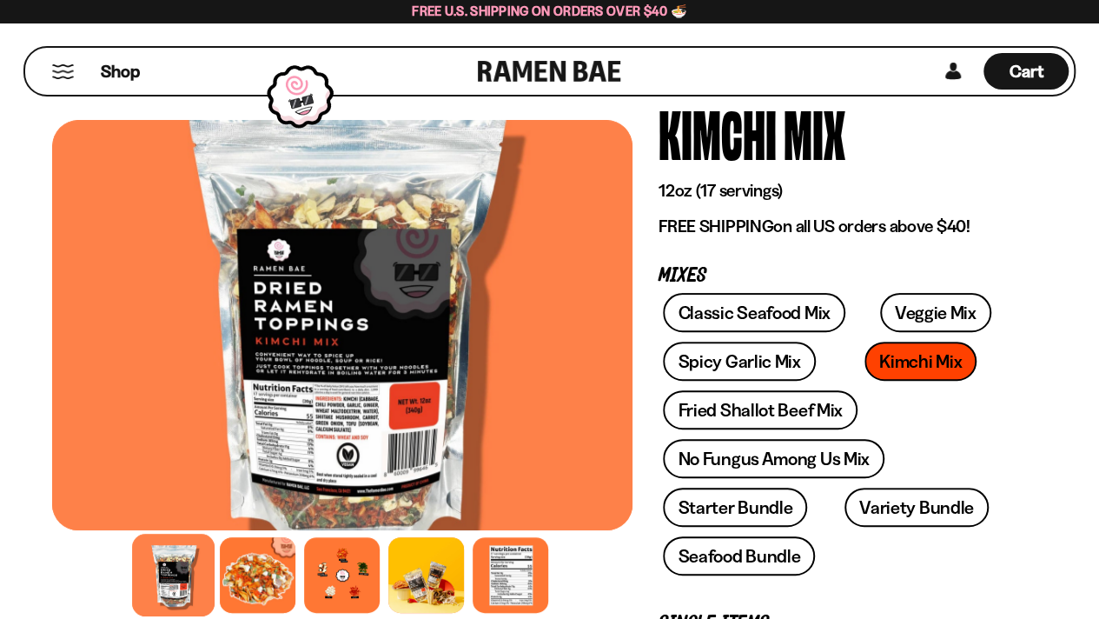
scroll to position [108, 0]
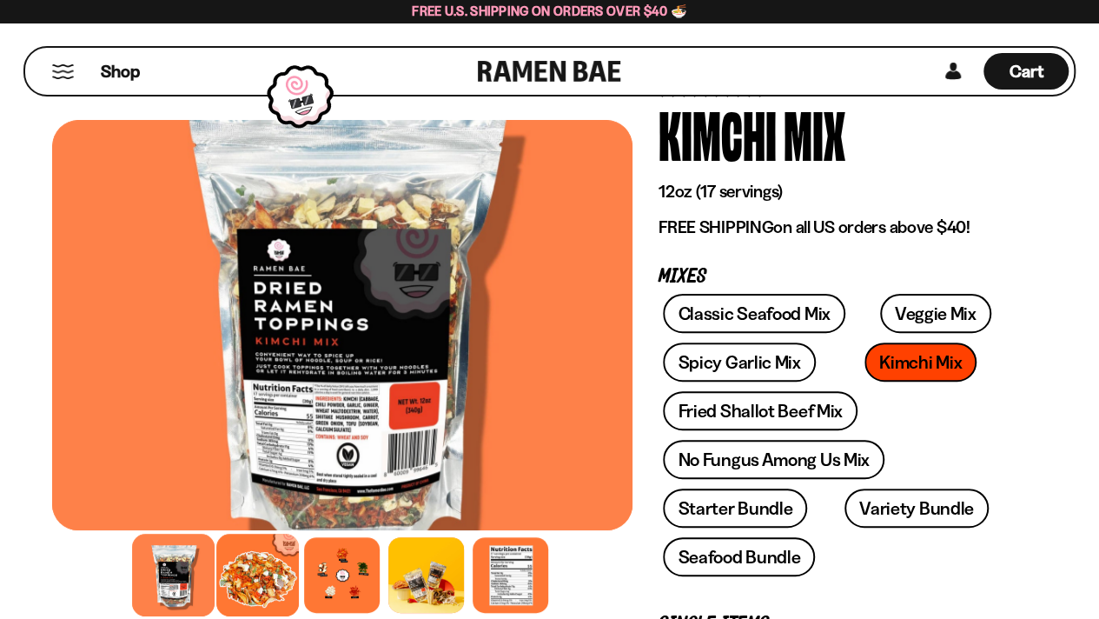
click at [255, 567] on div at bounding box center [258, 574] width 83 height 83
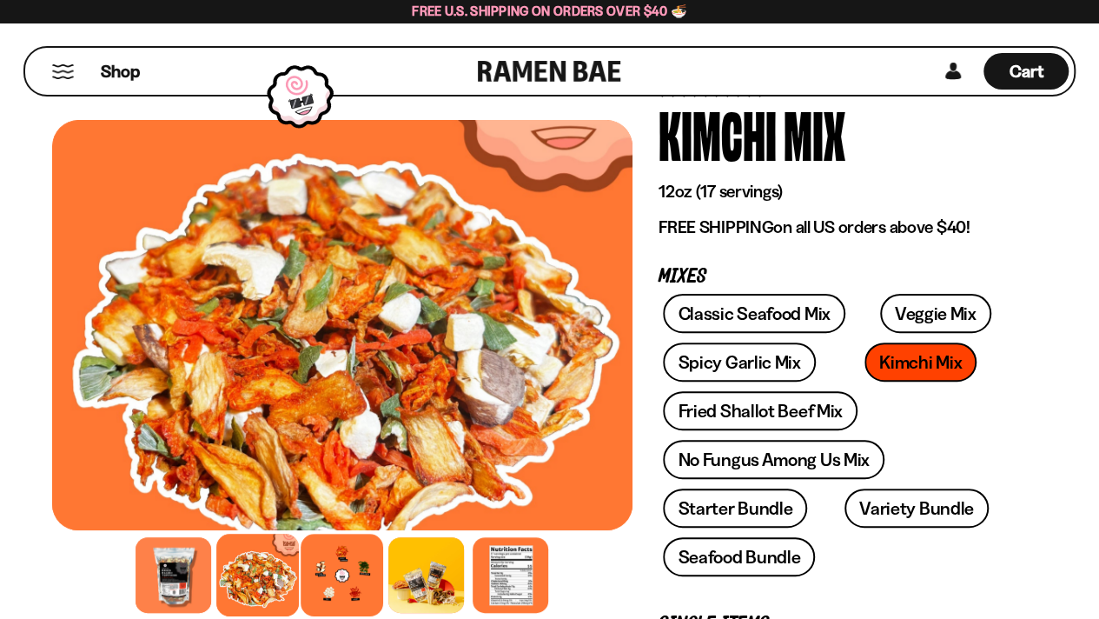
click at [347, 586] on div at bounding box center [342, 574] width 83 height 83
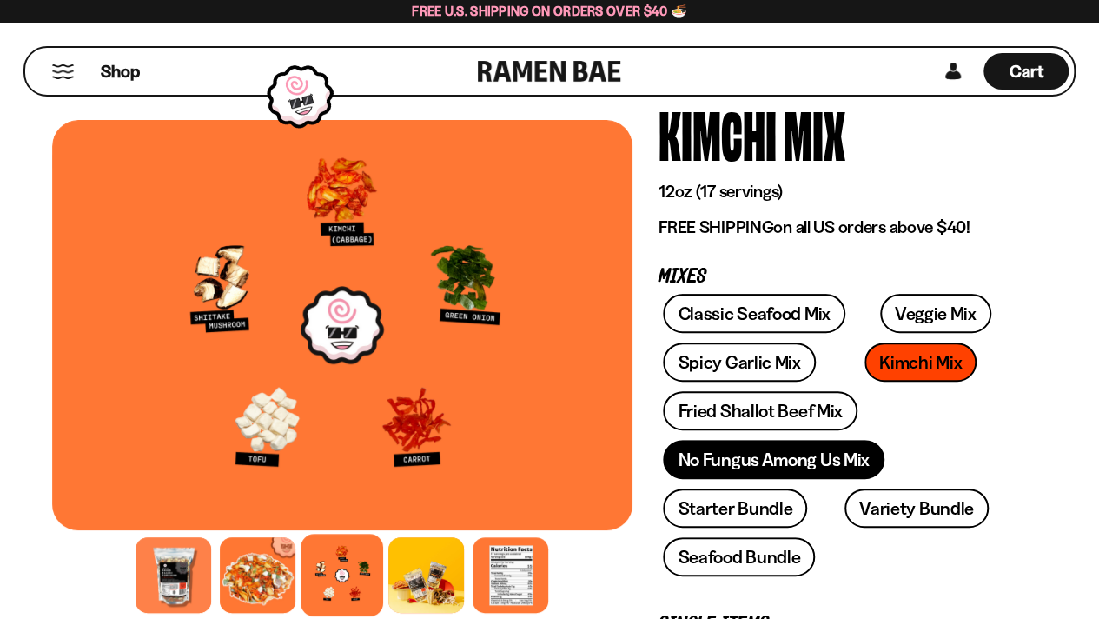
click at [707, 460] on link "No Fungus Among Us Mix" at bounding box center [773, 459] width 221 height 39
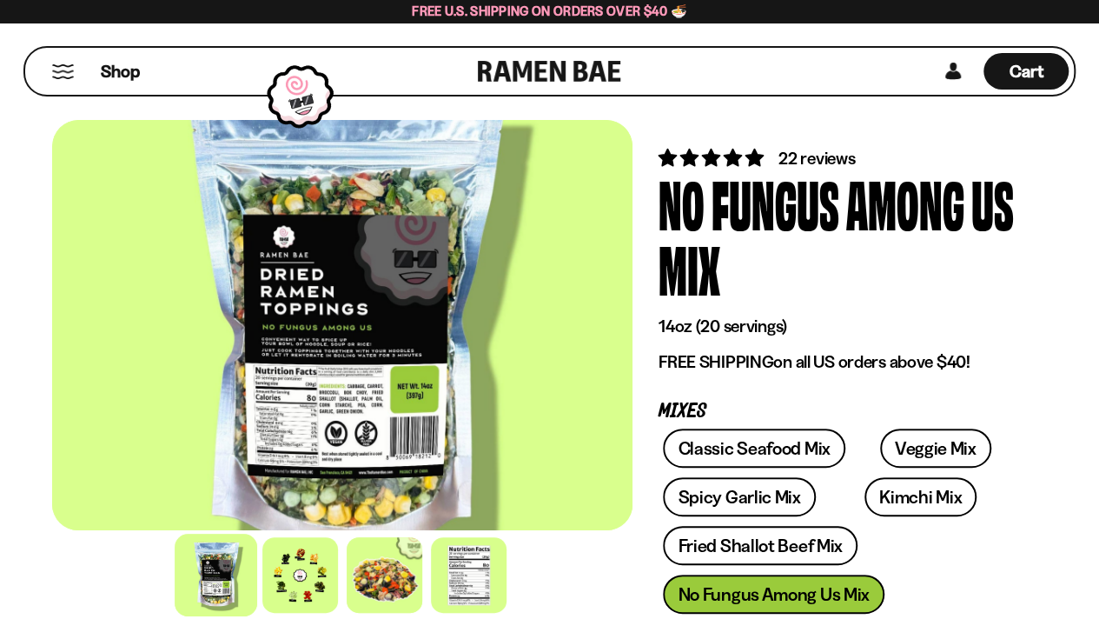
scroll to position [42, 0]
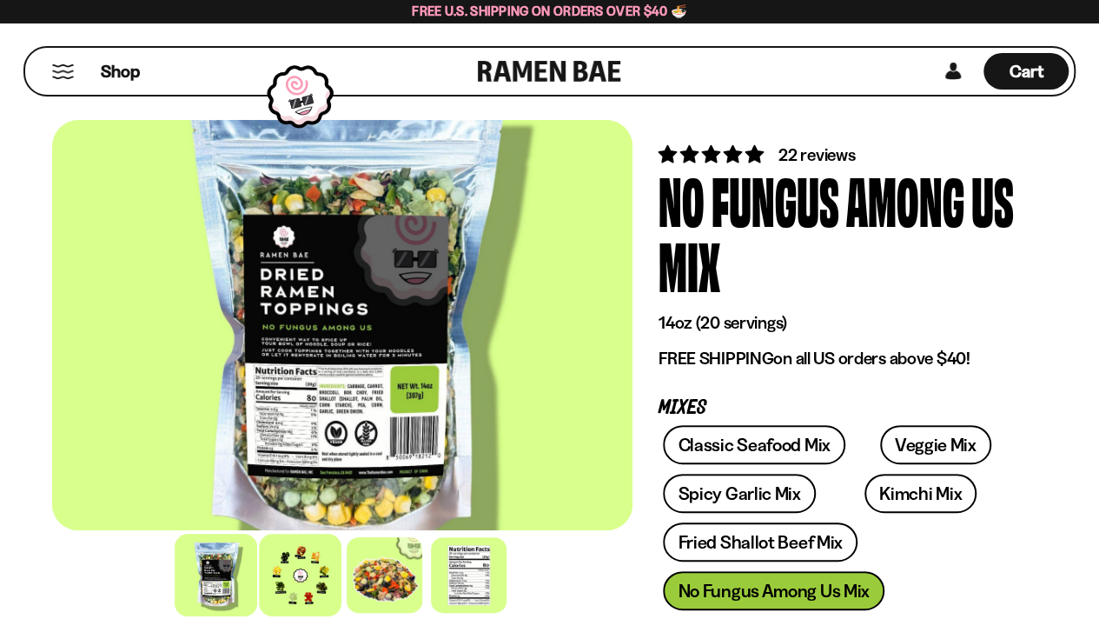
click at [297, 574] on div at bounding box center [300, 574] width 83 height 83
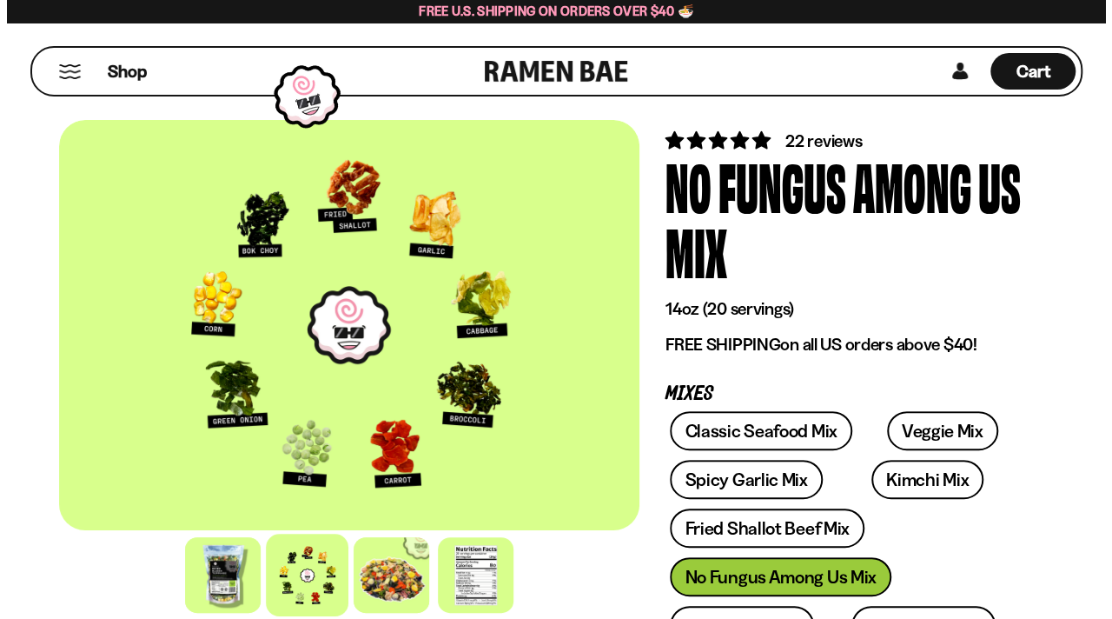
scroll to position [0, 0]
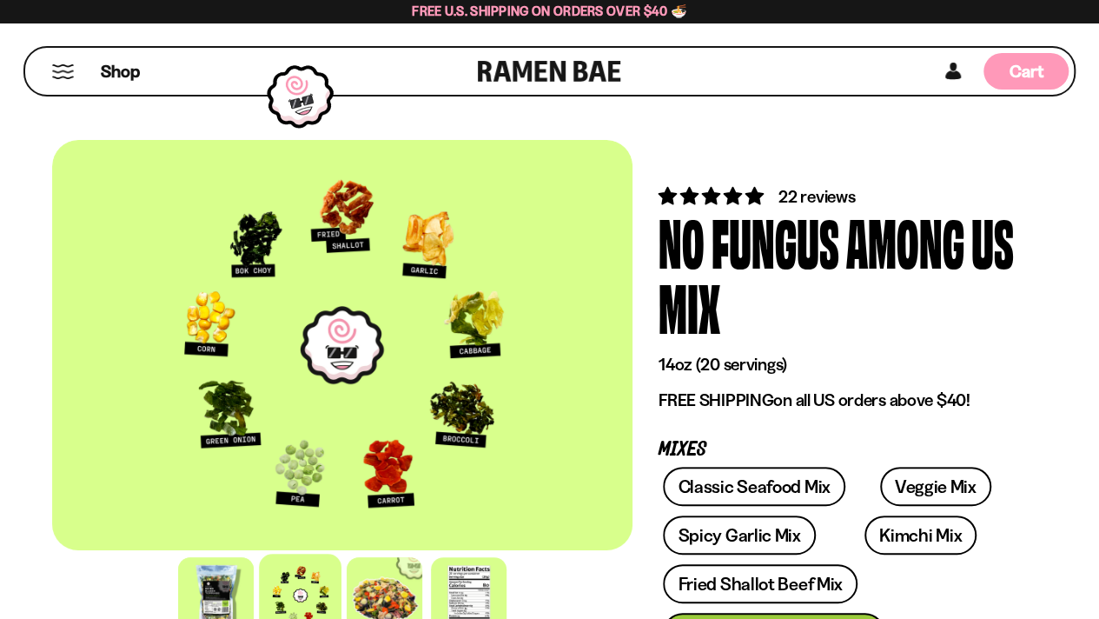
click at [1018, 70] on span "Cart" at bounding box center [1026, 71] width 34 height 21
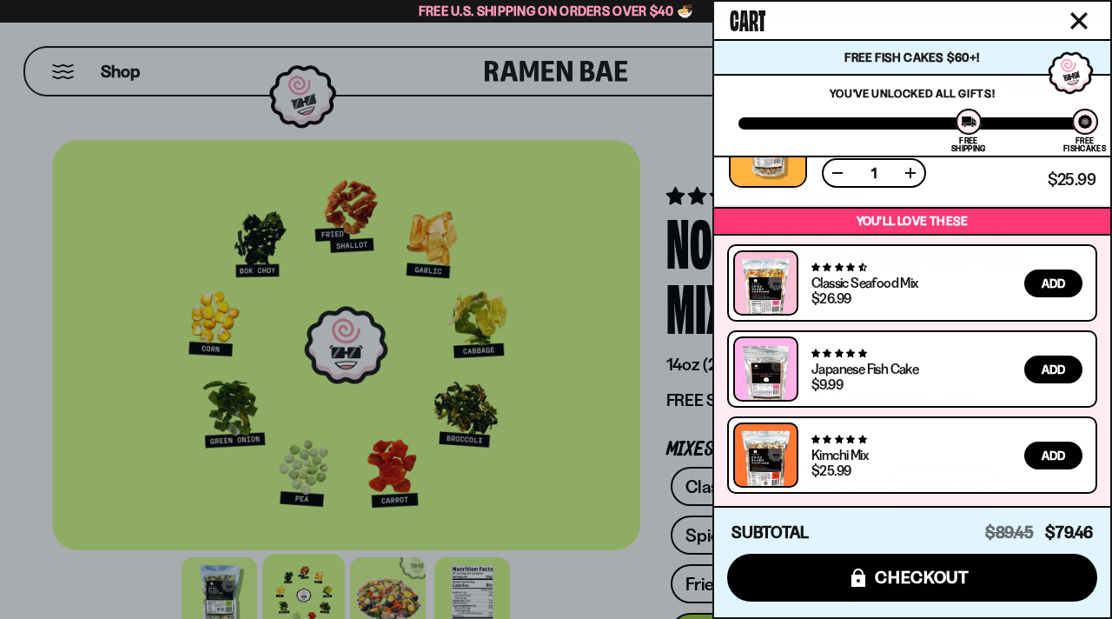
scroll to position [524, 0]
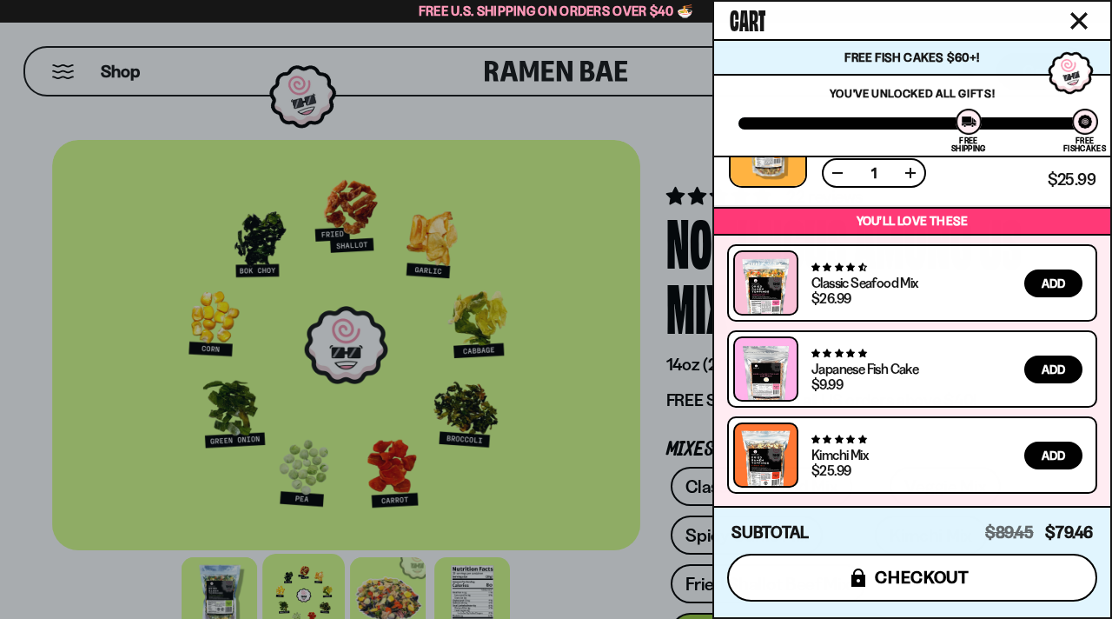
click at [883, 579] on span "checkout" at bounding box center [922, 576] width 95 height 19
